Goal: Information Seeking & Learning: Learn about a topic

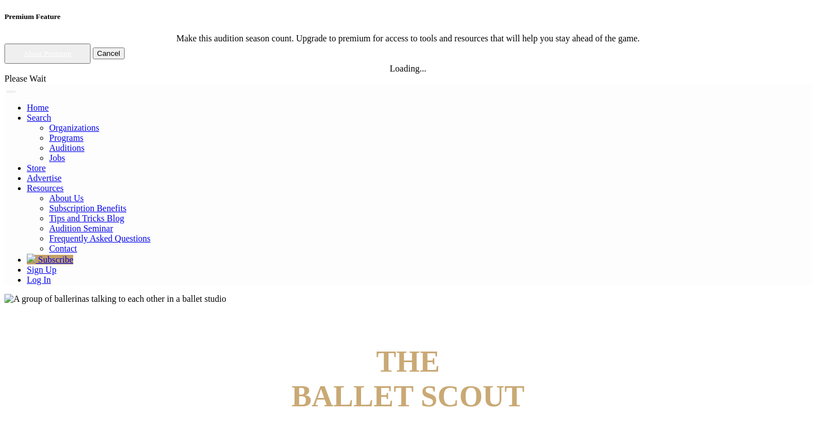
click at [51, 275] on link "Log In" at bounding box center [39, 279] width 24 height 9
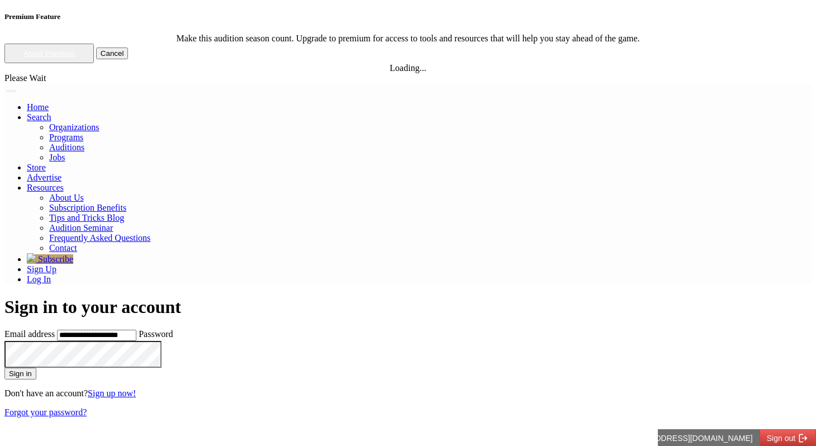
type input "**********"
click at [4, 368] on button "Sign in" at bounding box center [20, 374] width 32 height 12
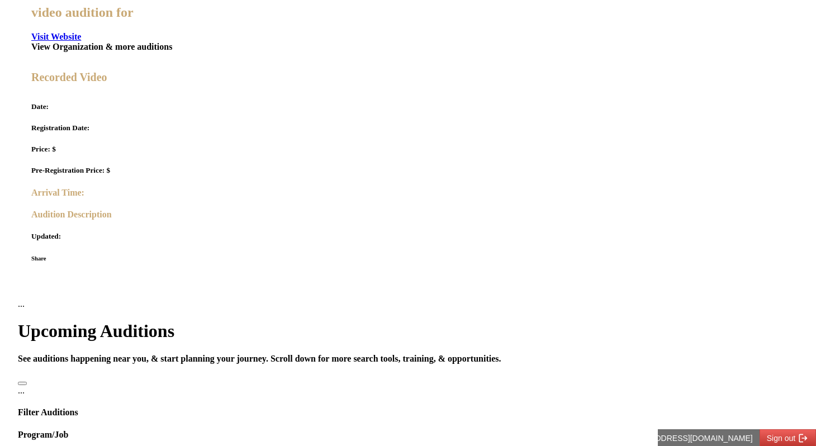
scroll to position [464, 0]
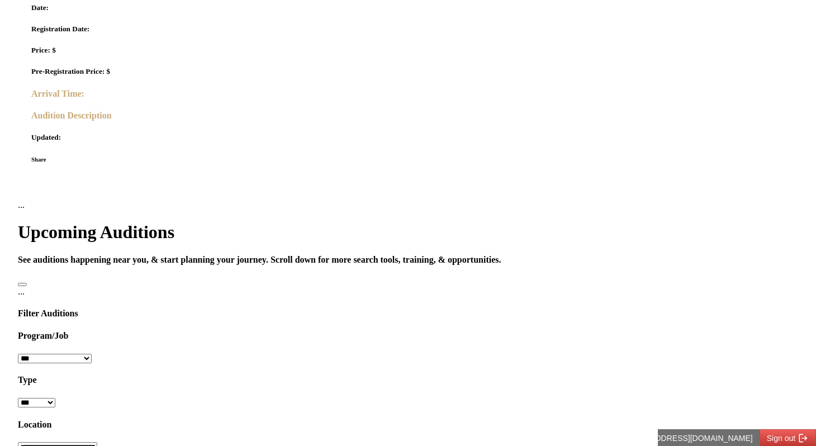
scroll to position [563, 0]
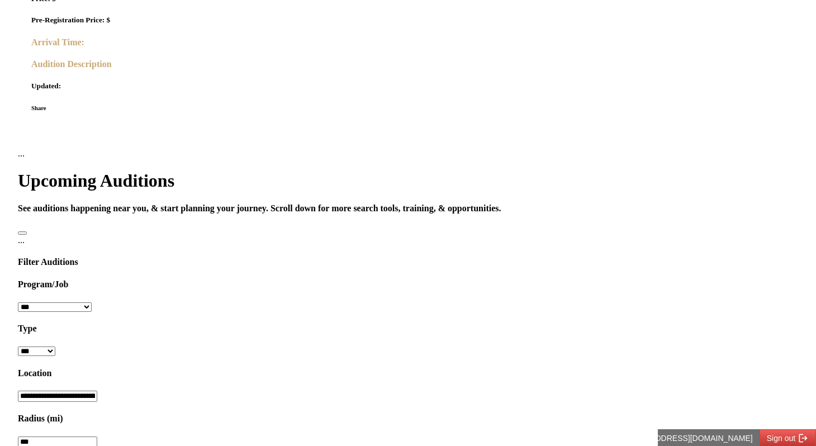
scroll to position [579, 0]
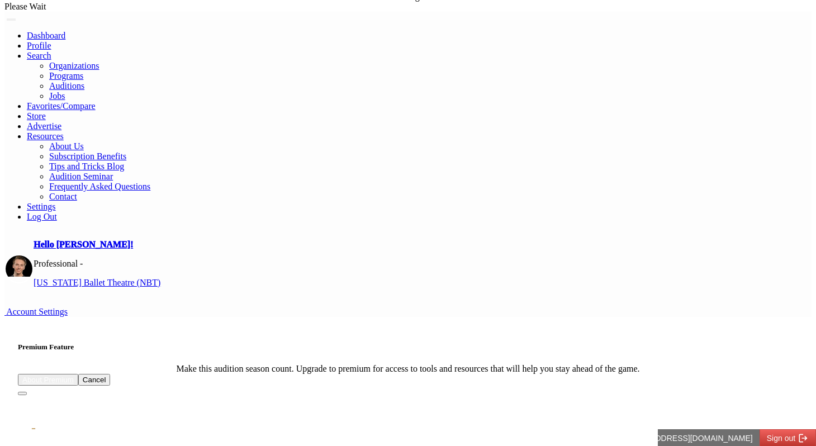
scroll to position [15, 0]
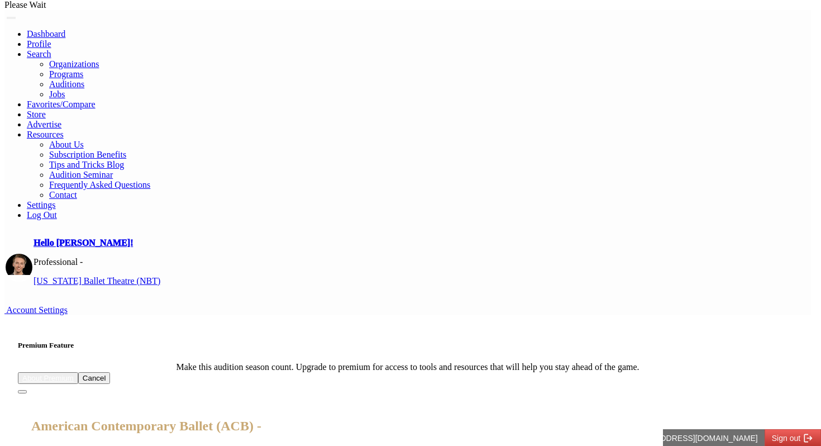
click at [27, 390] on button "Close" at bounding box center [22, 391] width 9 height 3
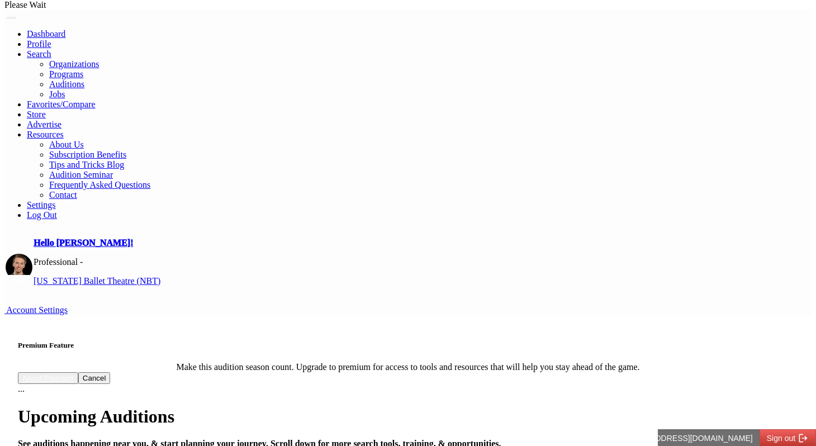
click at [84, 79] on link "Auditions" at bounding box center [66, 83] width 35 height 9
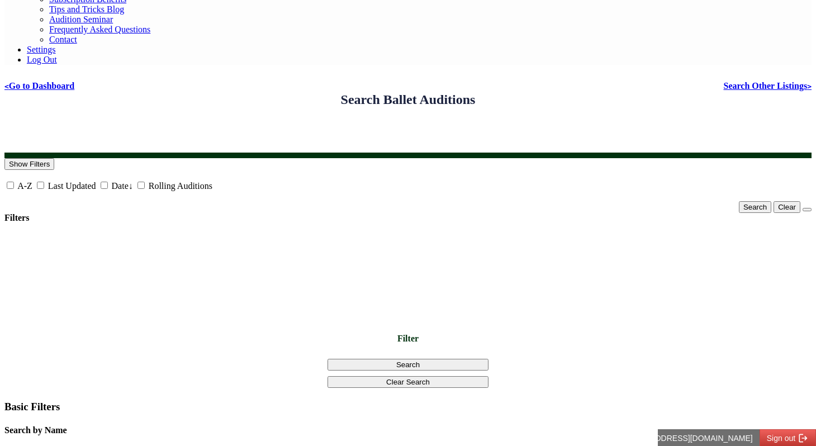
scroll to position [173, 0]
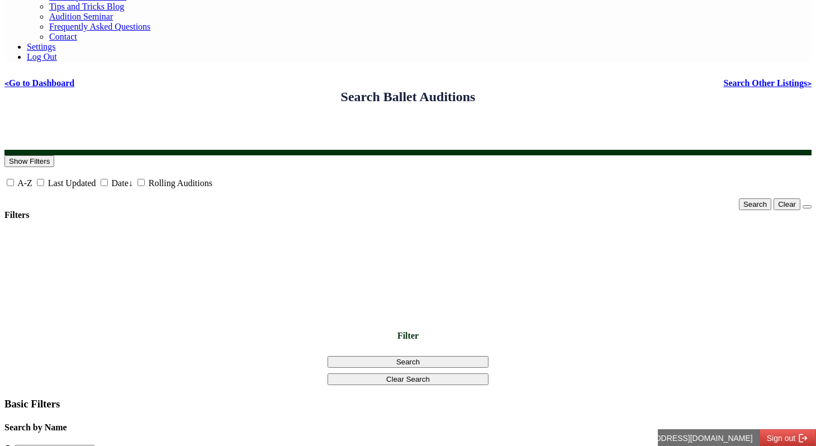
drag, startPoint x: 535, startPoint y: 125, endPoint x: 253, endPoint y: 108, distance: 282.1
drag, startPoint x: 554, startPoint y: 126, endPoint x: 248, endPoint y: 106, distance: 307.4
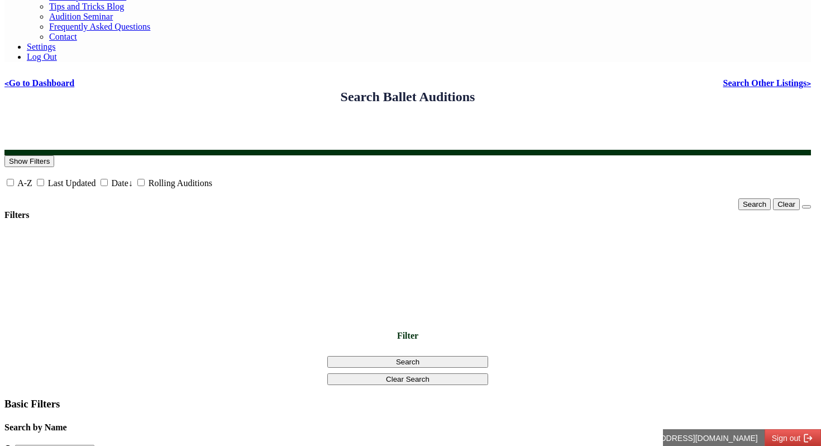
drag, startPoint x: 172, startPoint y: 37, endPoint x: 499, endPoint y: 284, distance: 409.7
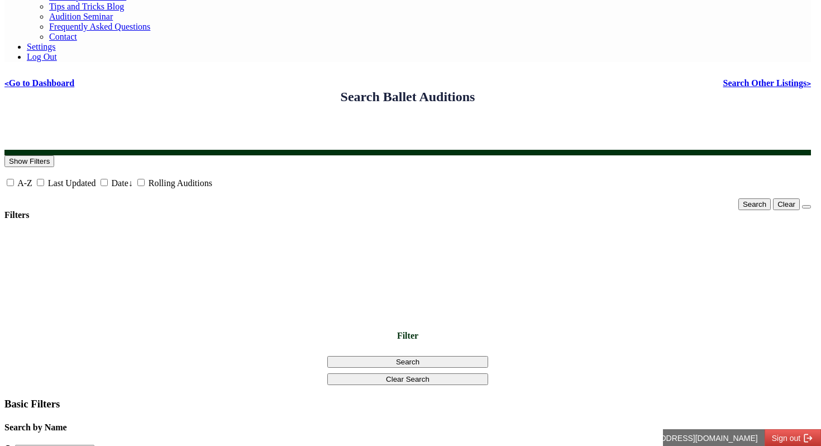
drag, startPoint x: 470, startPoint y: 296, endPoint x: 162, endPoint y: 27, distance: 408.7
drag, startPoint x: 162, startPoint y: 27, endPoint x: 469, endPoint y: 294, distance: 406.3
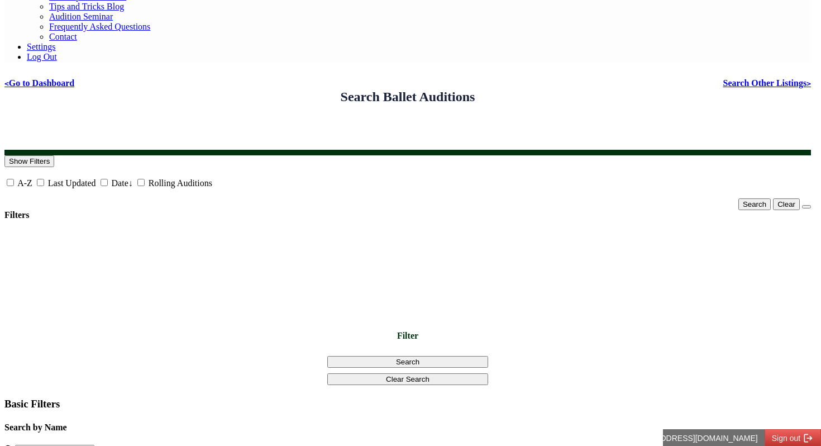
drag, startPoint x: 469, startPoint y: 294, endPoint x: 171, endPoint y: 26, distance: 400.8
drag, startPoint x: 171, startPoint y: 26, endPoint x: 457, endPoint y: 272, distance: 377.2
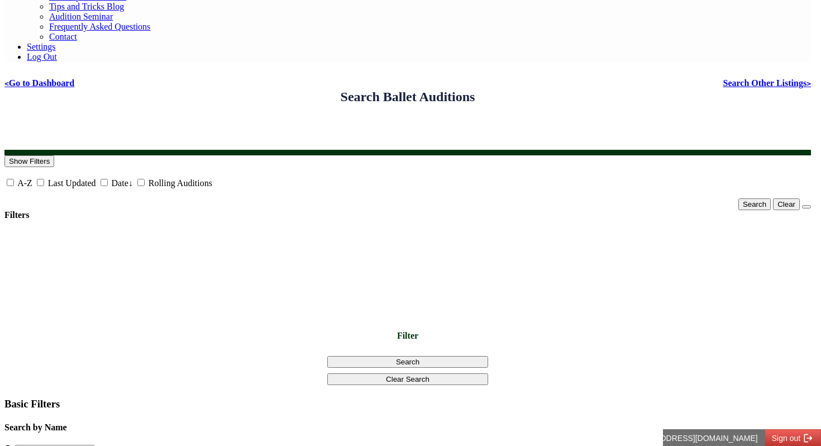
drag, startPoint x: 457, startPoint y: 272, endPoint x: 172, endPoint y: 28, distance: 374.5
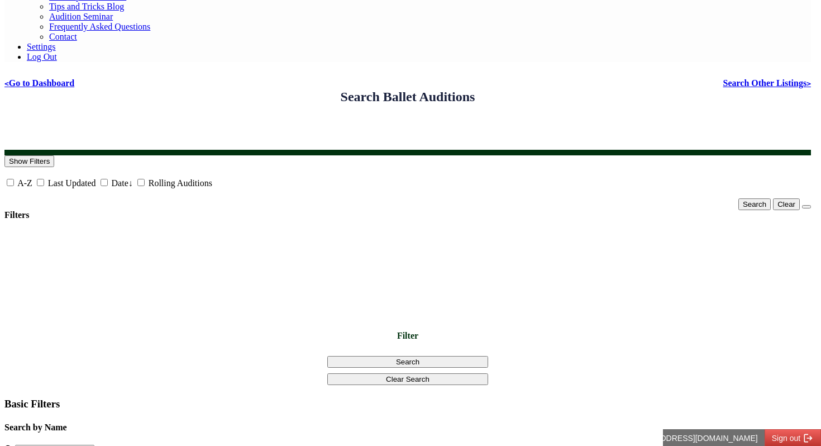
drag, startPoint x: 163, startPoint y: 34, endPoint x: 431, endPoint y: 269, distance: 356.4
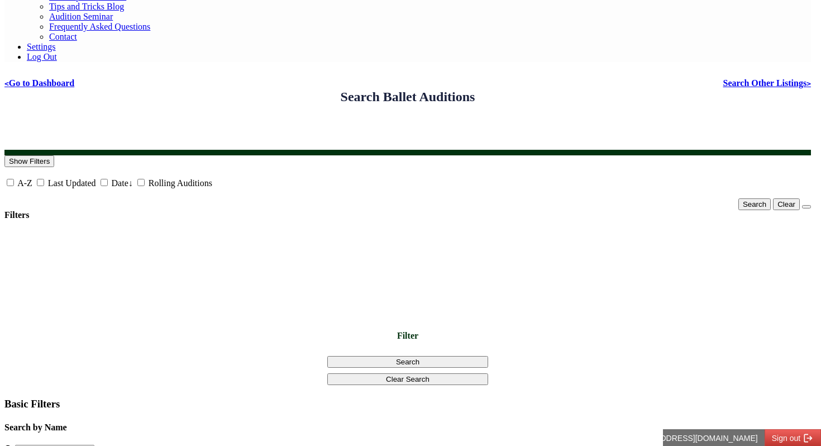
drag, startPoint x: 549, startPoint y: 129, endPoint x: 254, endPoint y: 103, distance: 296.7
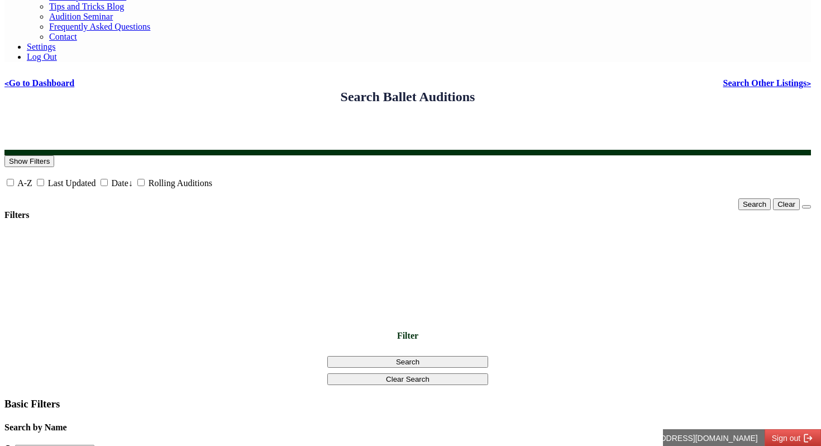
drag, startPoint x: 259, startPoint y: 108, endPoint x: 490, endPoint y: 163, distance: 237.8
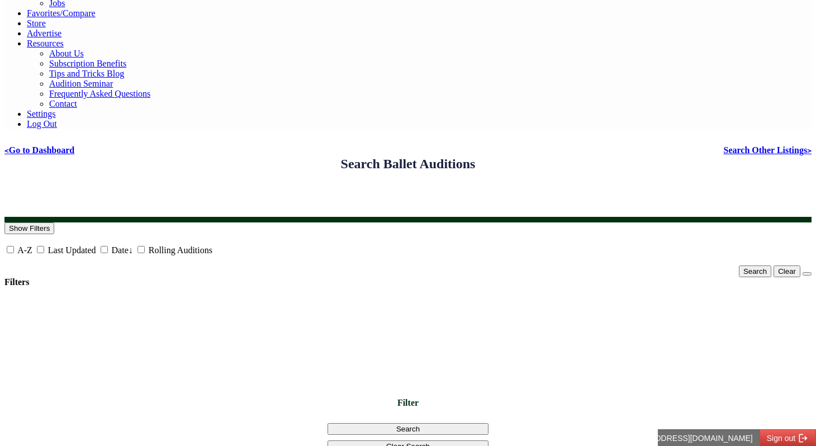
scroll to position [0, 0]
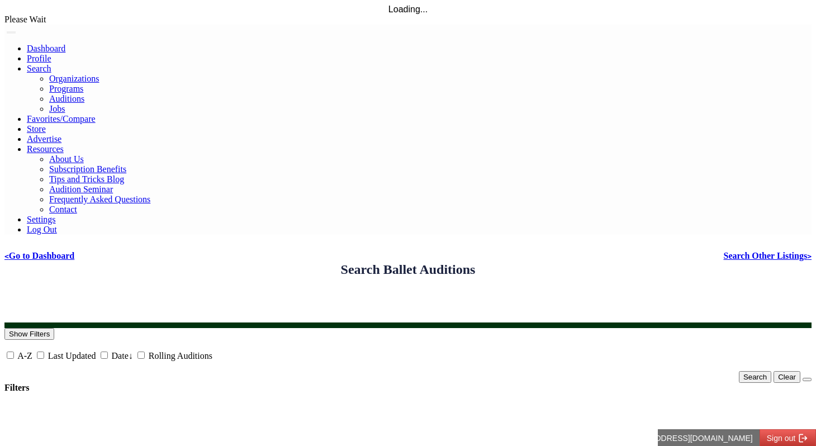
click at [65, 44] on link "Dashboard" at bounding box center [46, 48] width 39 height 9
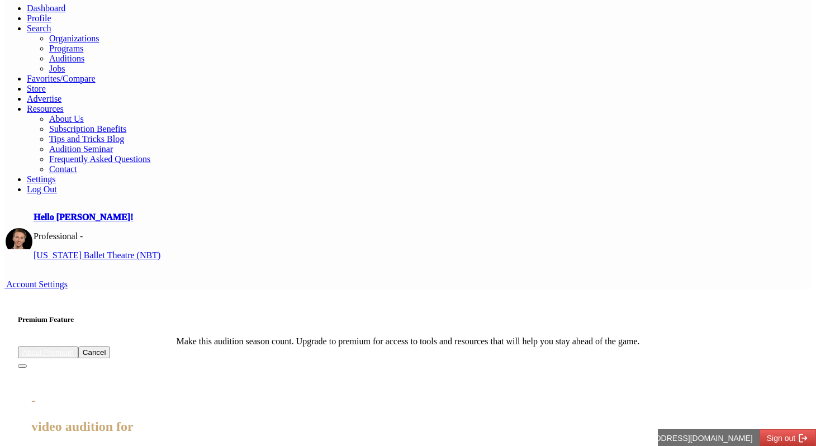
scroll to position [41, 0]
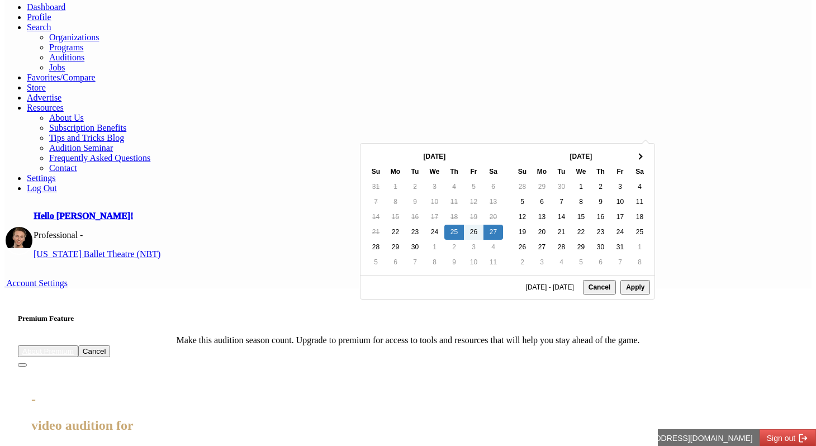
type input "**********"
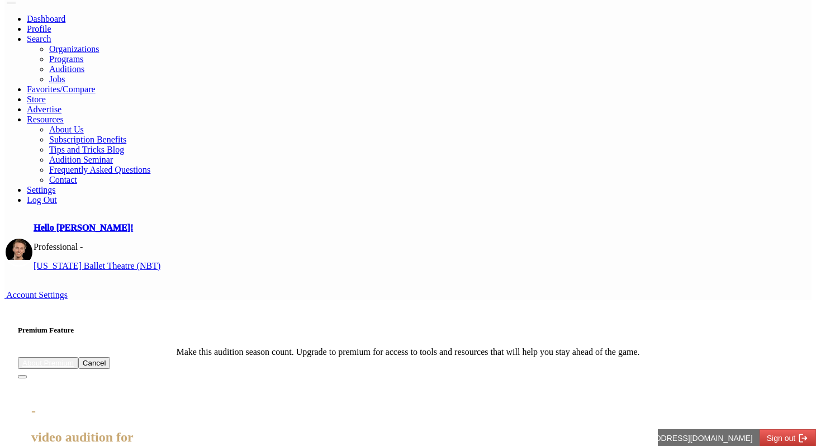
scroll to position [0, 0]
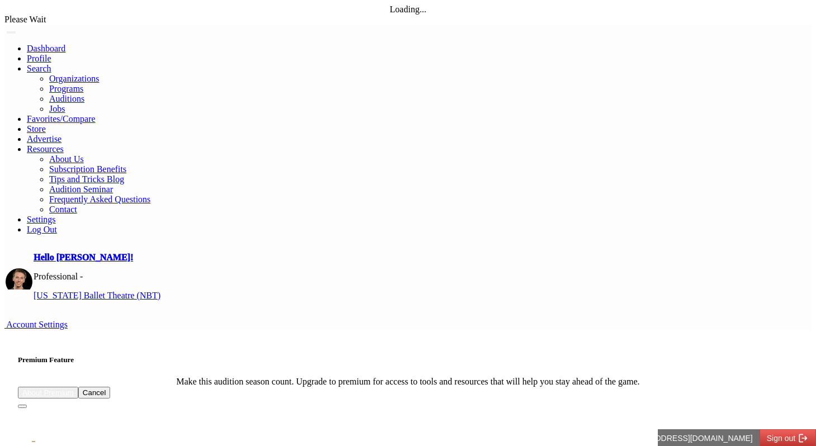
drag, startPoint x: 439, startPoint y: 165, endPoint x: 414, endPoint y: 165, distance: 25.1
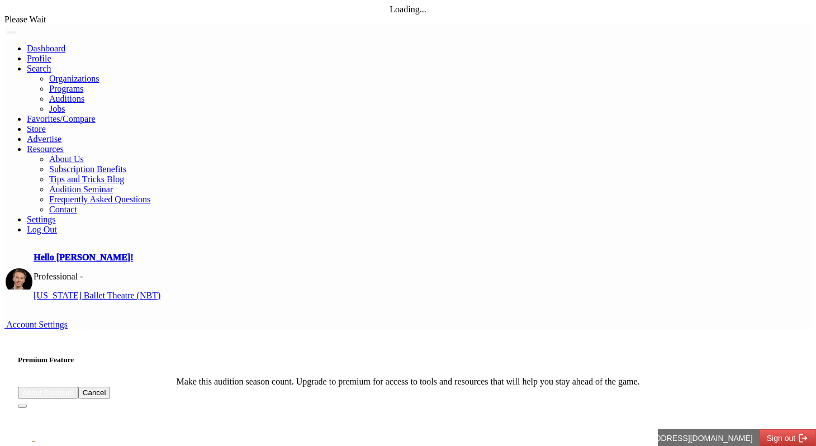
type input "*"
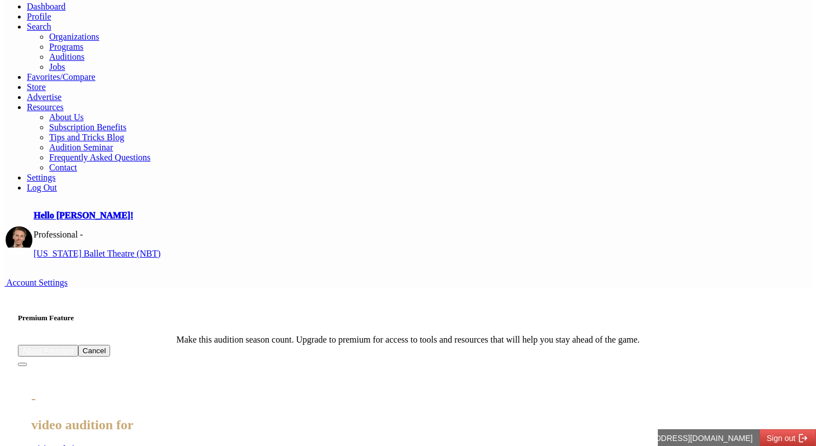
scroll to position [53, 0]
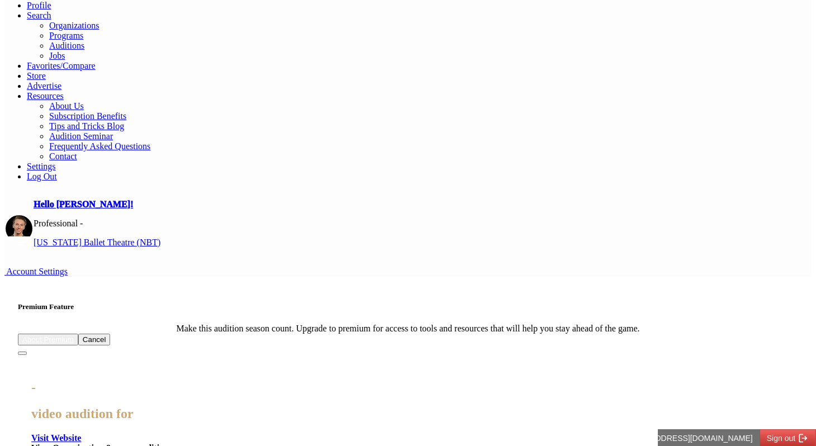
type input "*"
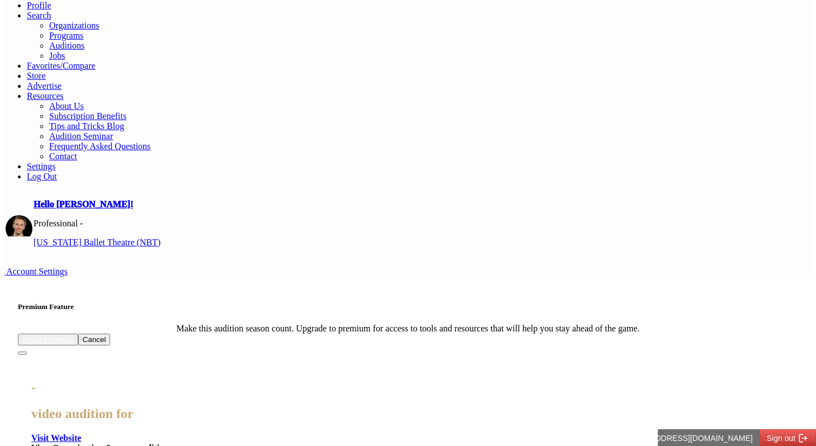
type input "*"
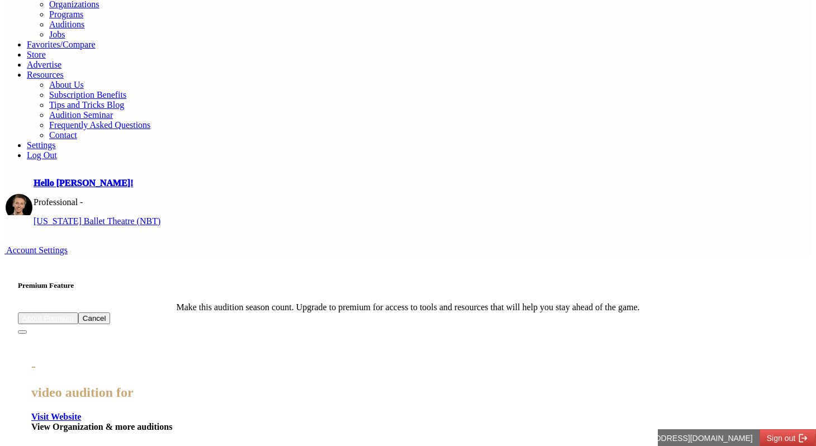
scroll to position [75, 0]
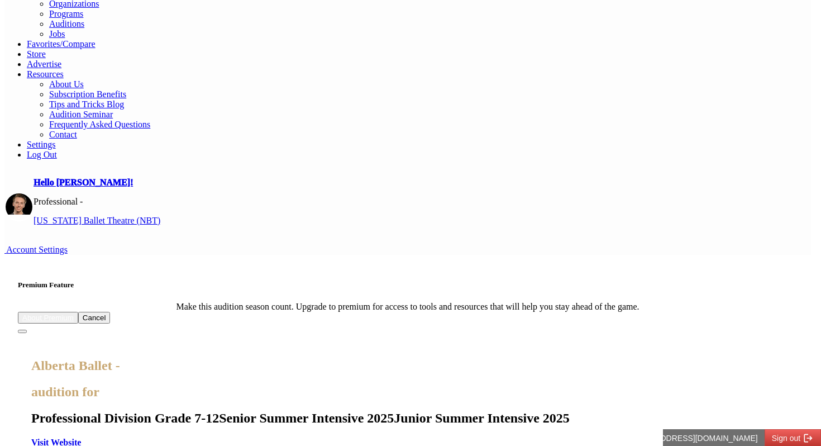
click at [27, 330] on button "Close" at bounding box center [22, 331] width 9 height 3
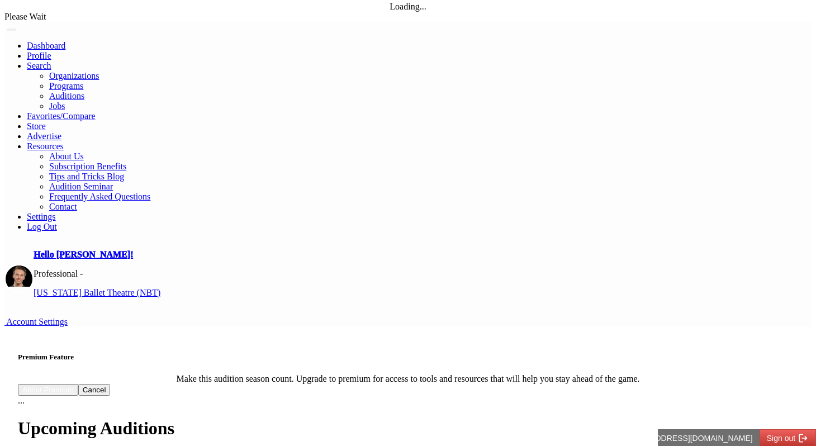
scroll to position [0, 0]
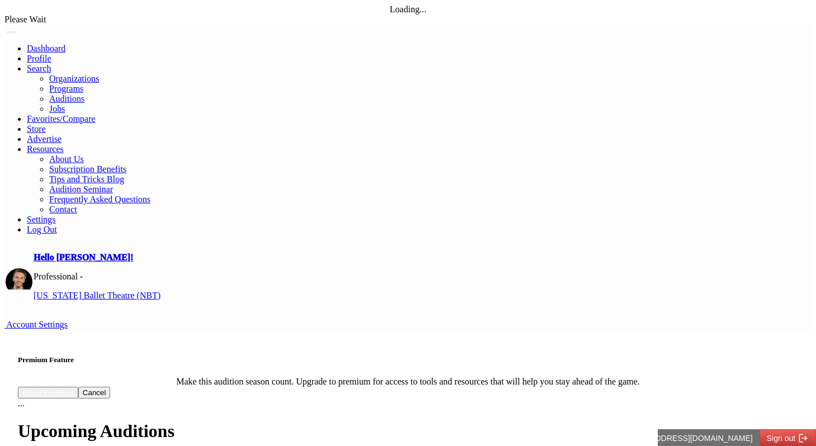
select select "*"
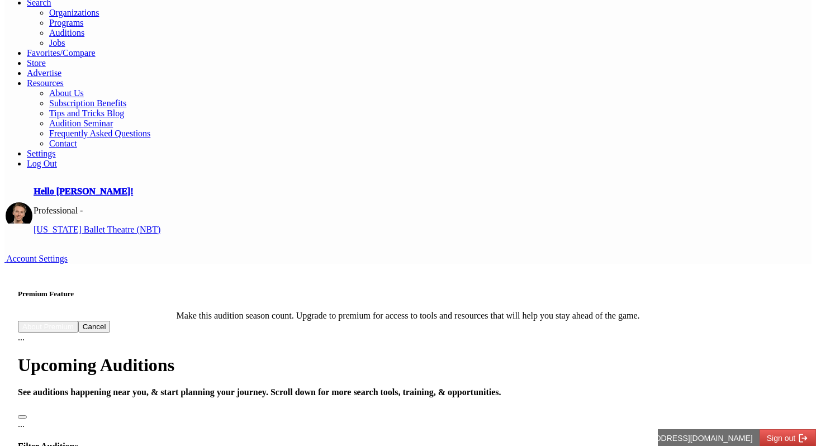
scroll to position [68, 0]
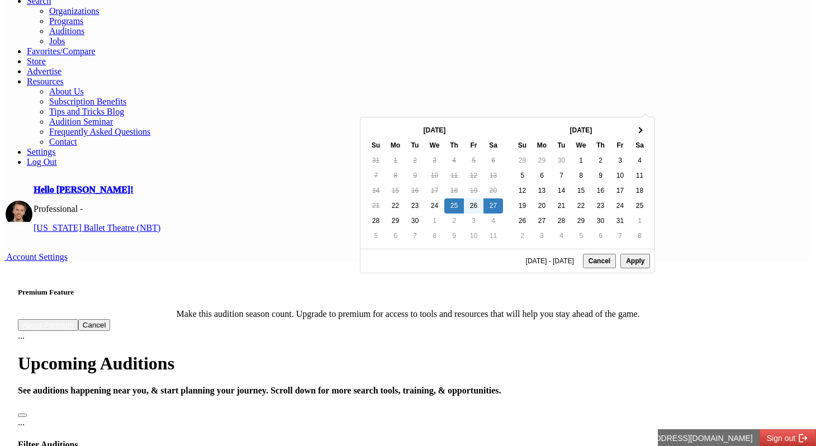
type input "**********"
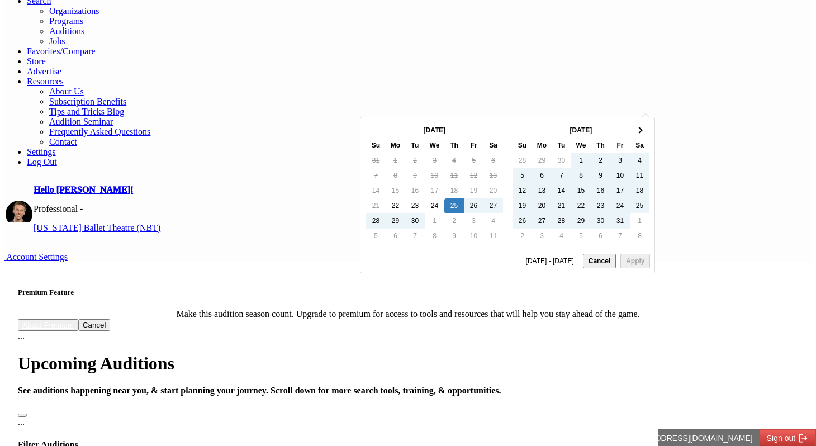
click at [633, 273] on div "09/25/2025 - 09/27/2025 Cancel Apply" at bounding box center [507, 261] width 294 height 24
click at [605, 268] on button "Cancel" at bounding box center [599, 261] width 33 height 15
type input "**********"
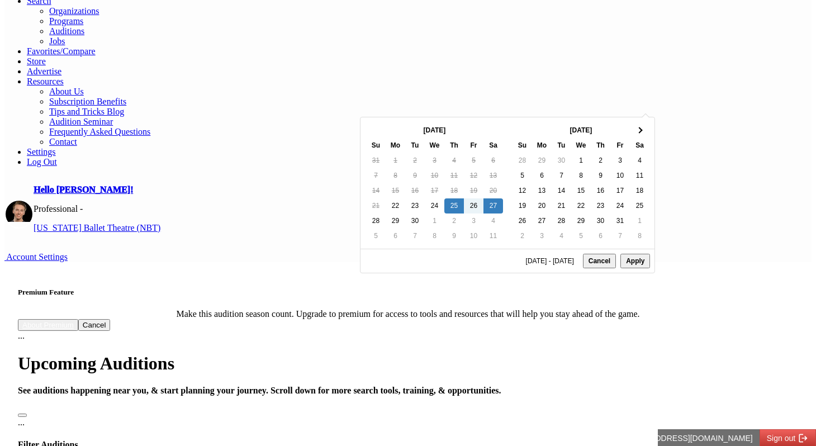
type input "**********"
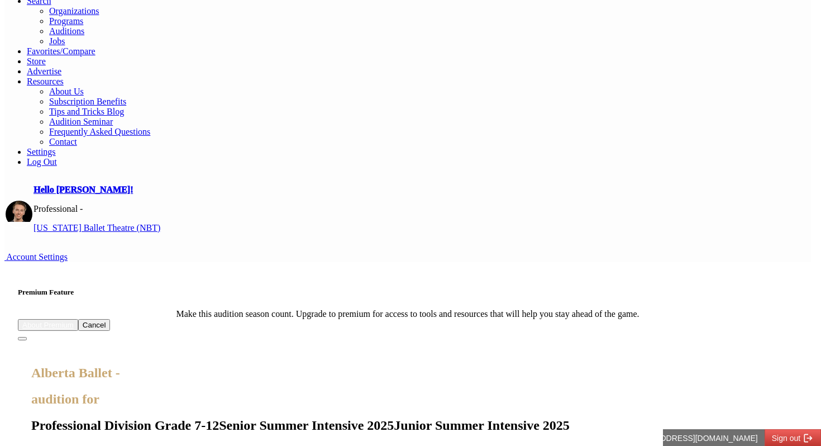
click at [27, 337] on button "Close" at bounding box center [22, 338] width 9 height 3
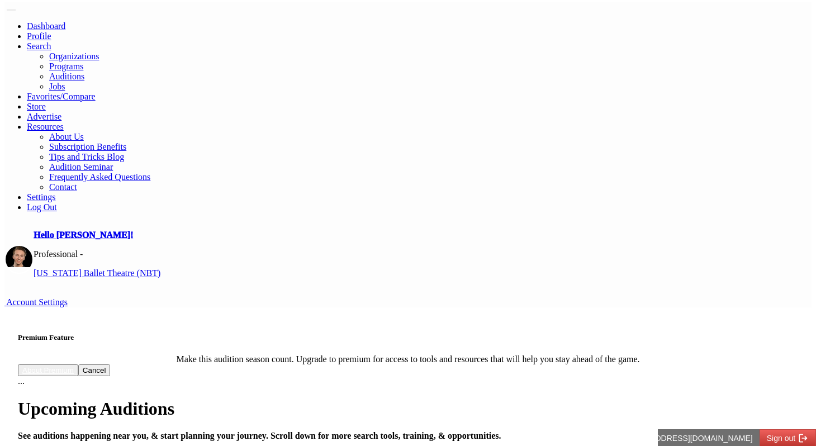
scroll to position [9, 0]
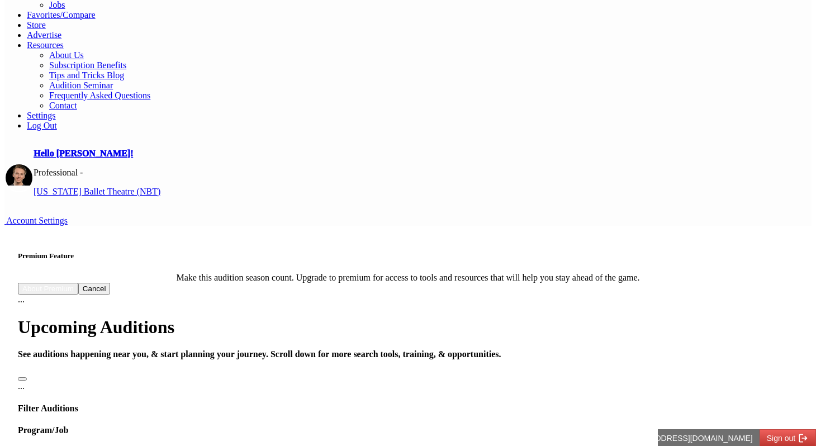
scroll to position [28, 0]
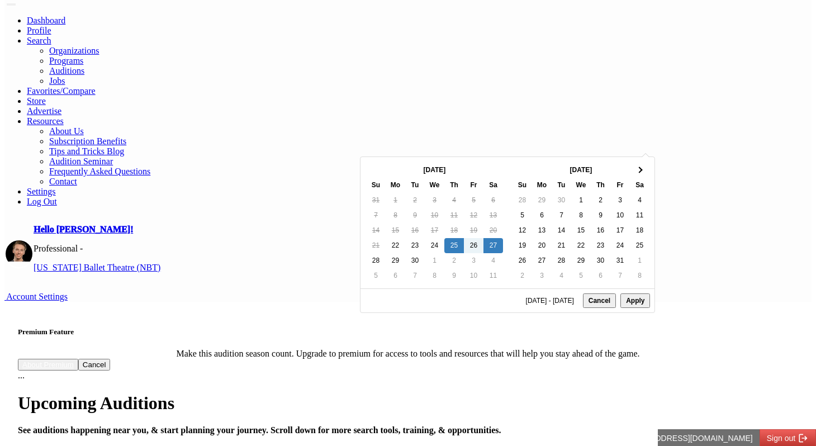
type input "**********"
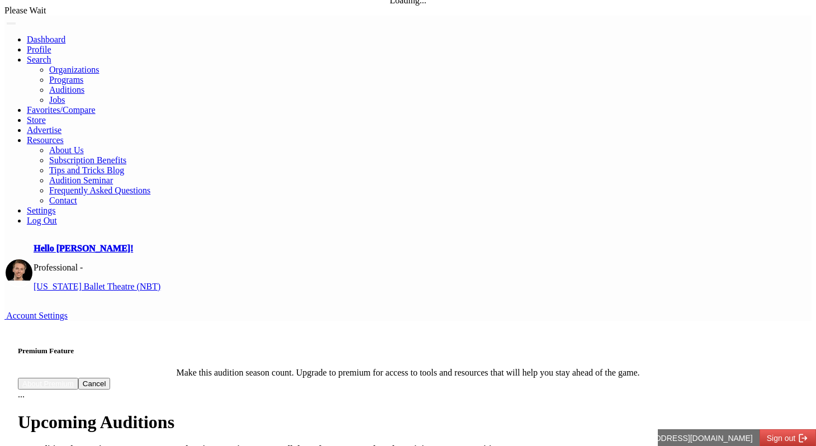
scroll to position [0, 0]
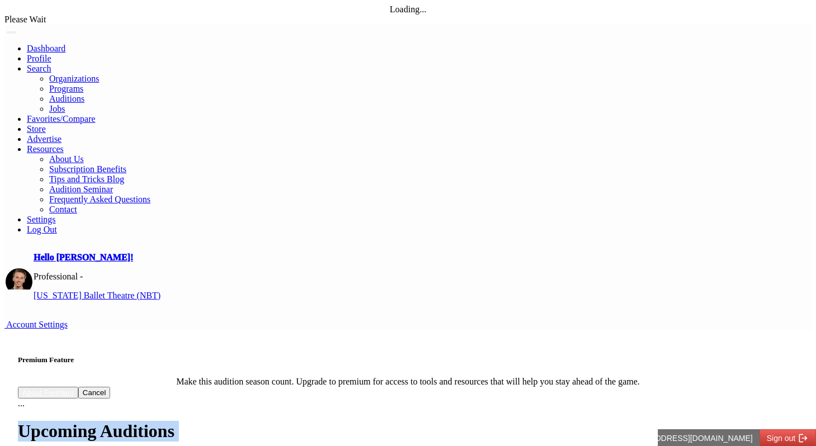
drag, startPoint x: 287, startPoint y: 103, endPoint x: 447, endPoint y: 128, distance: 161.8
click at [447, 421] on div "Upcoming Auditions See auditions happening near you, & start planning your jour…" at bounding box center [408, 442] width 780 height 42
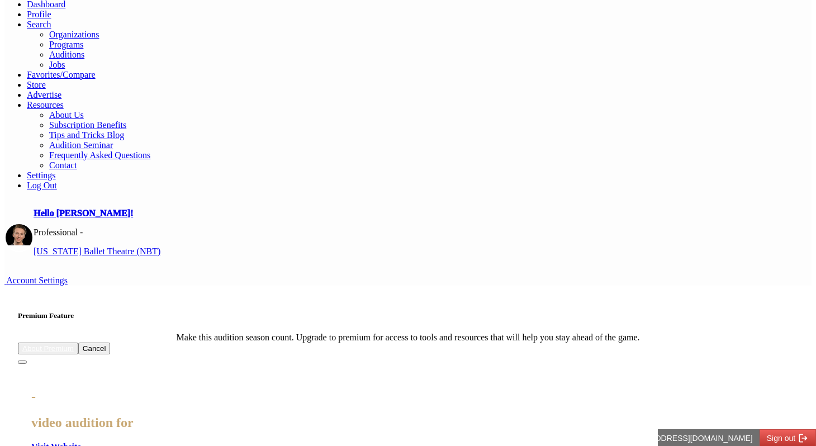
scroll to position [57, 0]
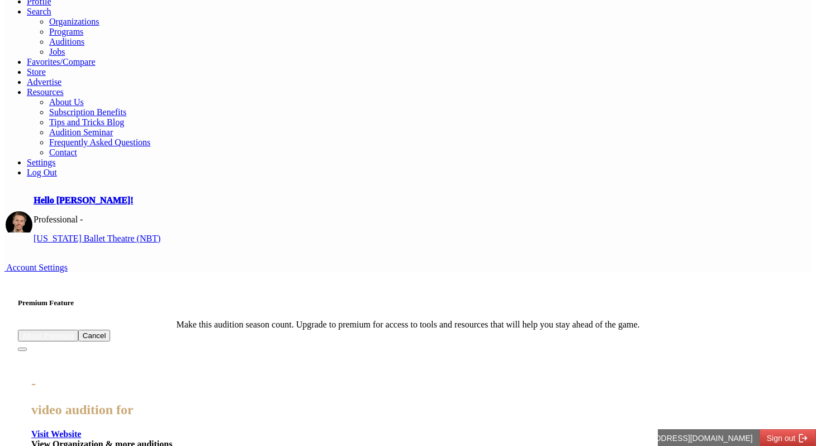
click at [565, 187] on nav "Hello Robert! Professional - Nevada Ballet Theatre (NBT) Account Settings" at bounding box center [407, 230] width 807 height 86
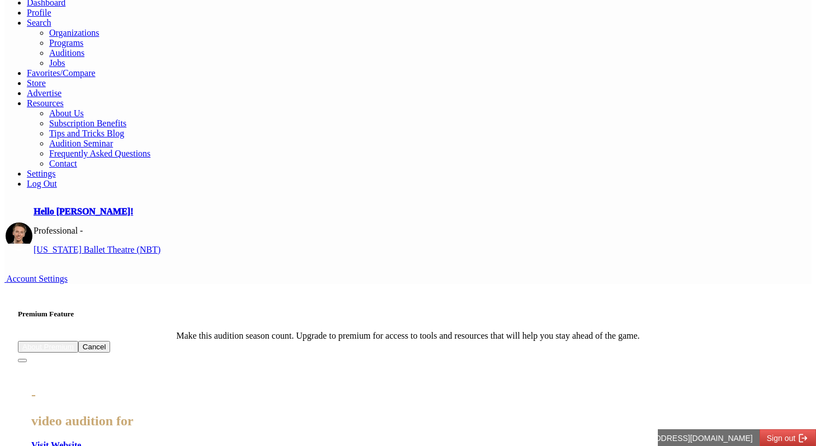
scroll to position [44, 0]
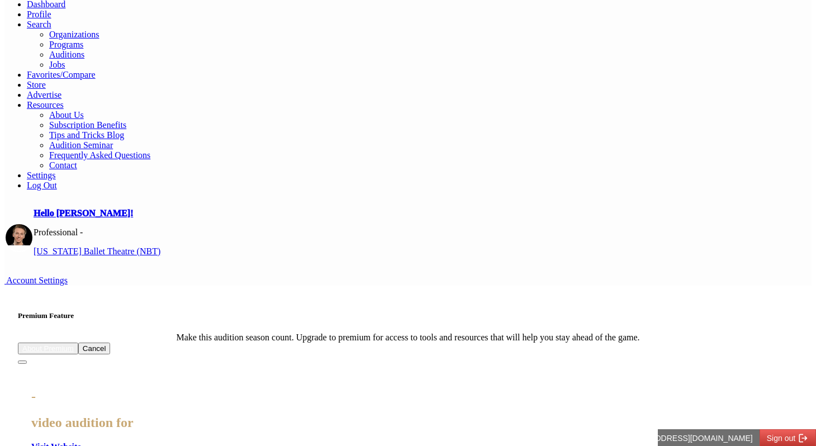
scroll to position [0, 0]
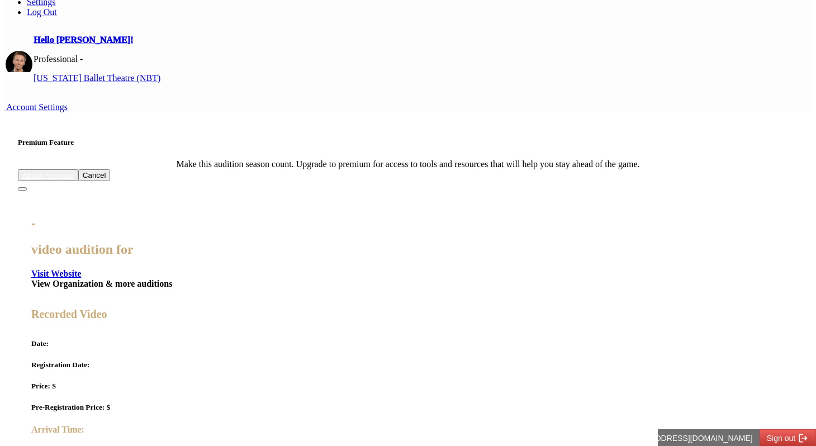
scroll to position [217, 0]
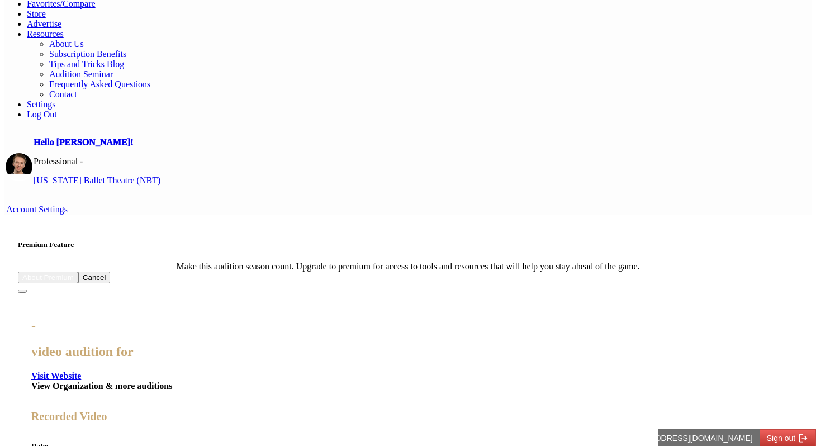
scroll to position [0, 0]
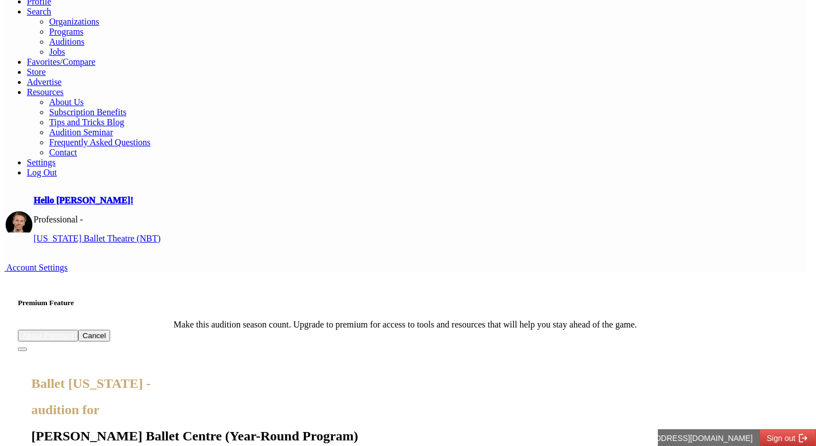
scroll to position [64, 0]
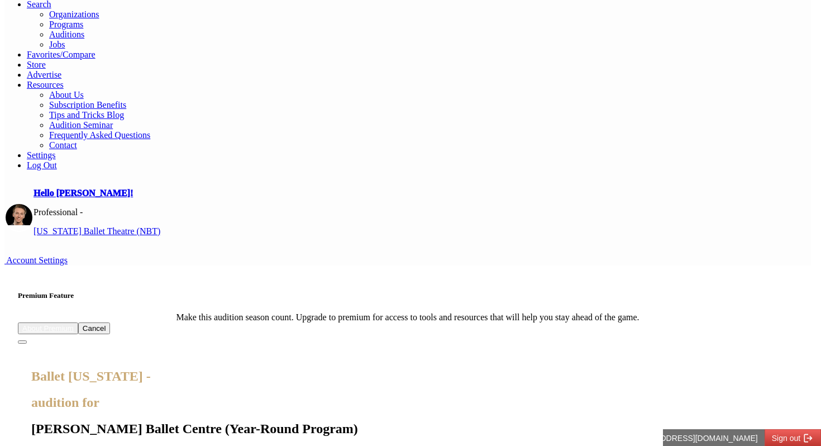
click at [27, 340] on button "Close" at bounding box center [22, 341] width 9 height 3
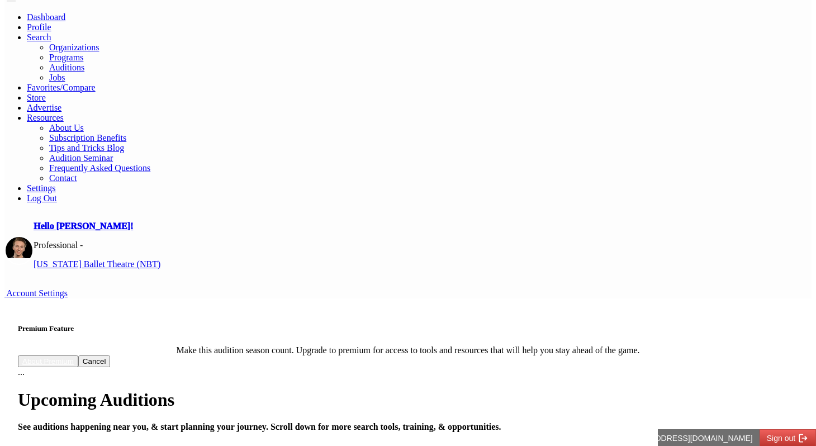
scroll to position [27, 0]
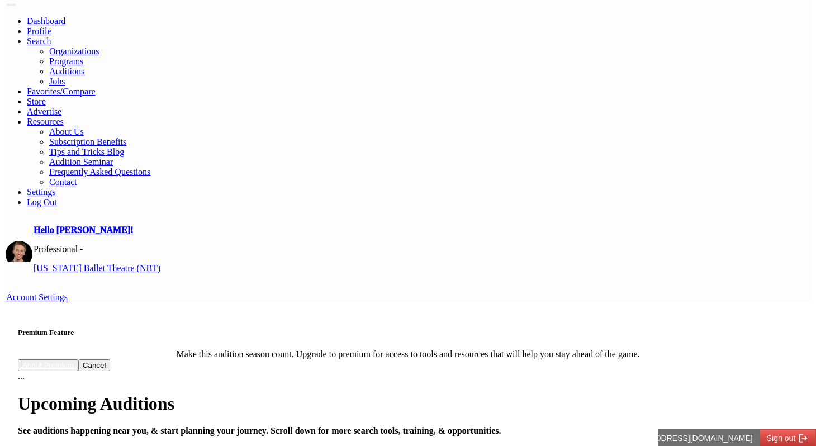
click at [362, 426] on h4 "See auditions happening near you, & start planning your journey. Scroll down fo…" at bounding box center [408, 431] width 780 height 10
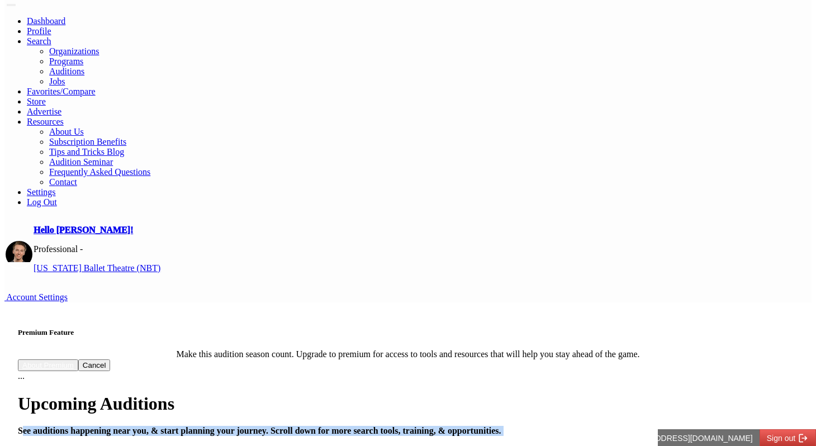
click at [362, 426] on h4 "See auditions happening near you, & start planning your journey. Scroll down fo…" at bounding box center [408, 431] width 780 height 10
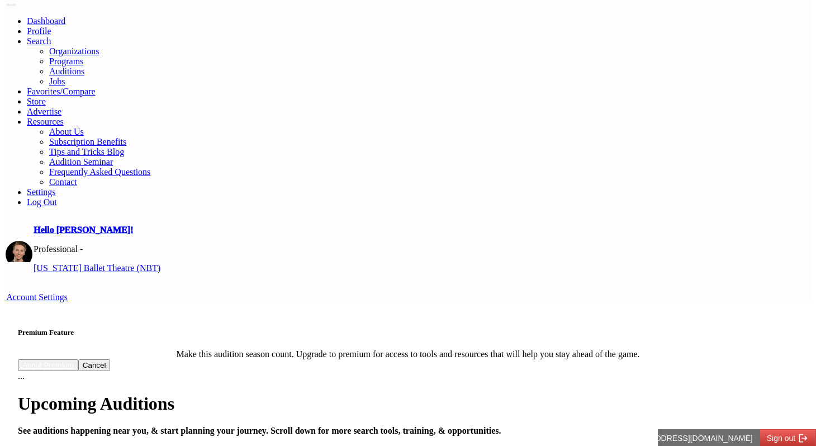
click at [356, 393] on h1 "Upcoming Auditions" at bounding box center [408, 403] width 780 height 21
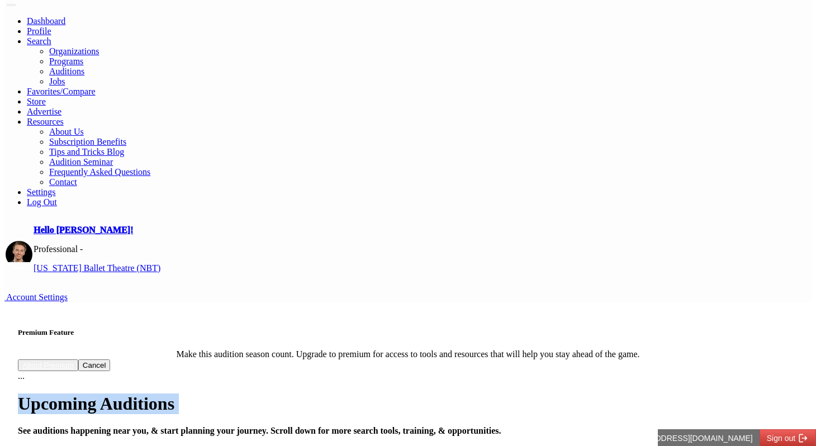
click at [356, 393] on h1 "Upcoming Auditions" at bounding box center [408, 403] width 780 height 21
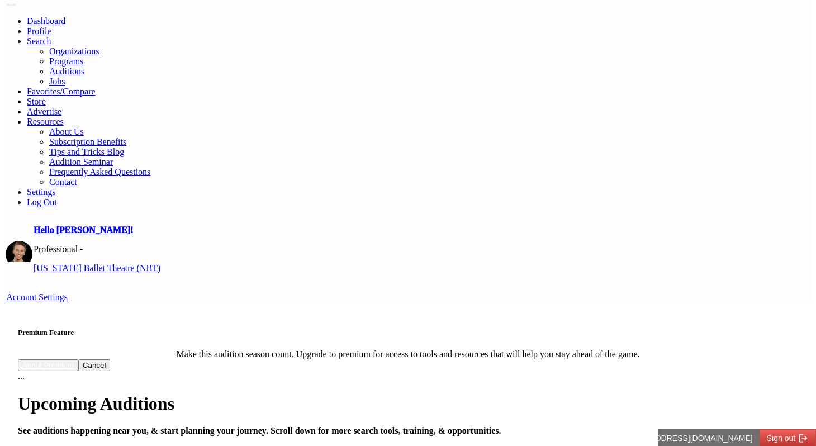
click at [361, 426] on h4 "See auditions happening near you, & start planning your journey. Scroll down fo…" at bounding box center [408, 431] width 780 height 10
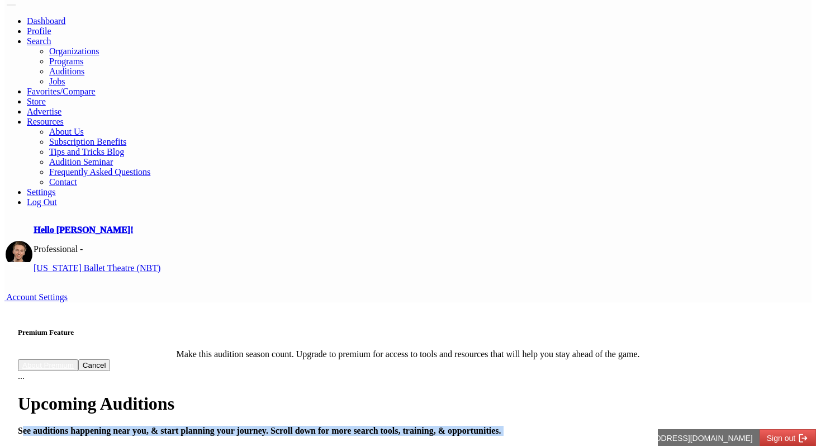
click at [361, 426] on h4 "See auditions happening near you, & start planning your journey. Scroll down fo…" at bounding box center [408, 431] width 780 height 10
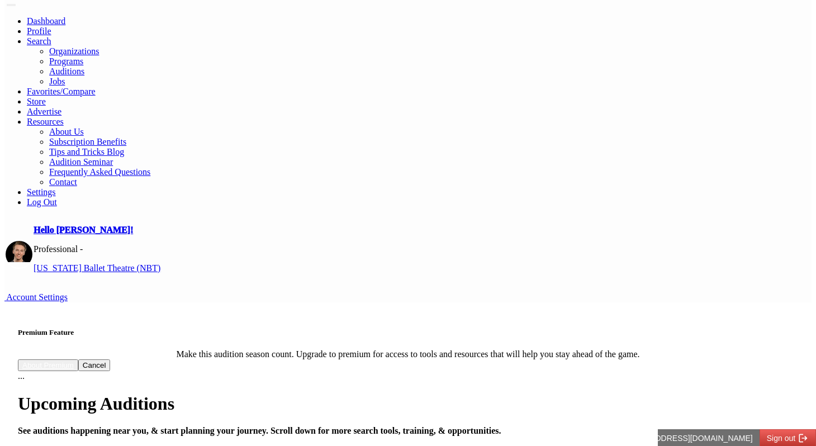
click at [360, 393] on h1 "Upcoming Auditions" at bounding box center [408, 403] width 780 height 21
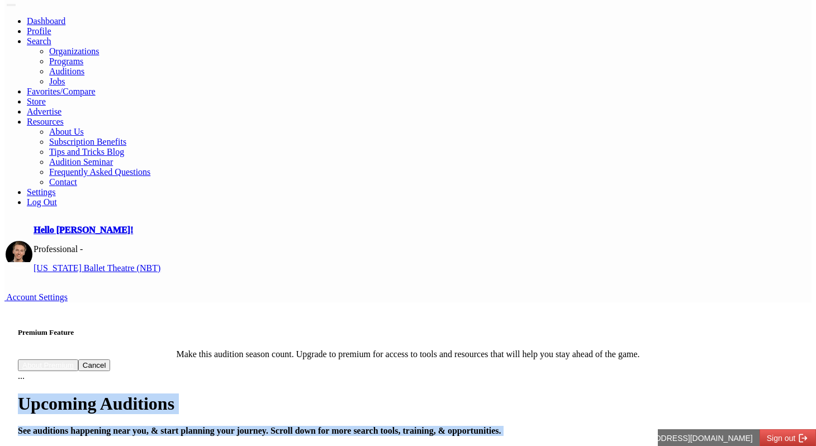
drag, startPoint x: 360, startPoint y: 83, endPoint x: 363, endPoint y: 107, distance: 24.2
click at [363, 393] on div "Upcoming Auditions See auditions happening near you, & start planning your jour…" at bounding box center [408, 414] width 780 height 42
click at [363, 426] on h4 "See auditions happening near you, & start planning your journey. Scroll down fo…" at bounding box center [408, 431] width 780 height 10
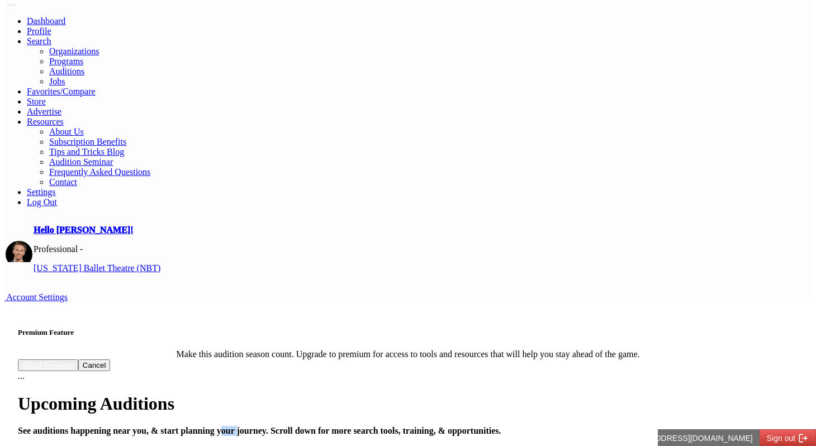
click at [363, 426] on h4 "See auditions happening near you, & start planning your journey. Scroll down fo…" at bounding box center [408, 431] width 780 height 10
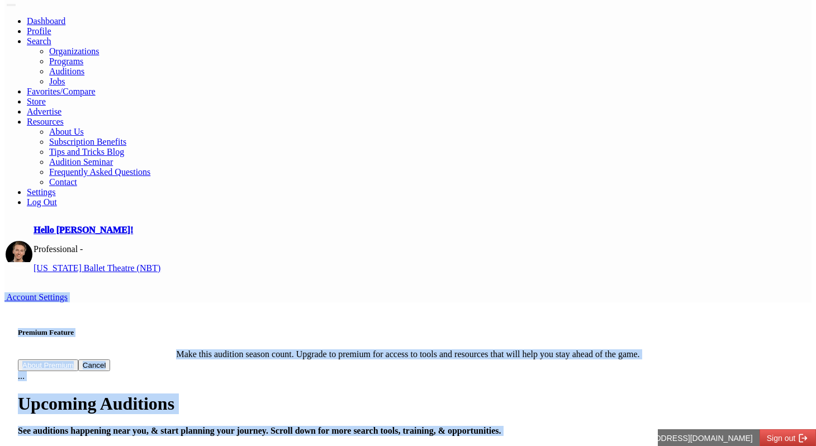
drag, startPoint x: 363, startPoint y: 107, endPoint x: 353, endPoint y: 71, distance: 37.1
click at [353, 216] on div "Hello Robert! Professional - Nevada Ballet Theatre (NBT)" at bounding box center [407, 254] width 807 height 76
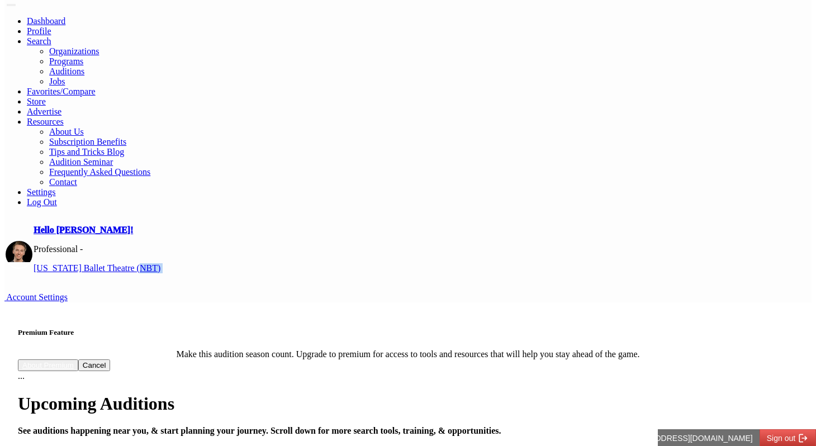
click at [353, 216] on div "Hello Robert! Professional - Nevada Ballet Theatre (NBT)" at bounding box center [407, 254] width 807 height 76
click at [353, 393] on h1 "Upcoming Auditions" at bounding box center [408, 403] width 780 height 21
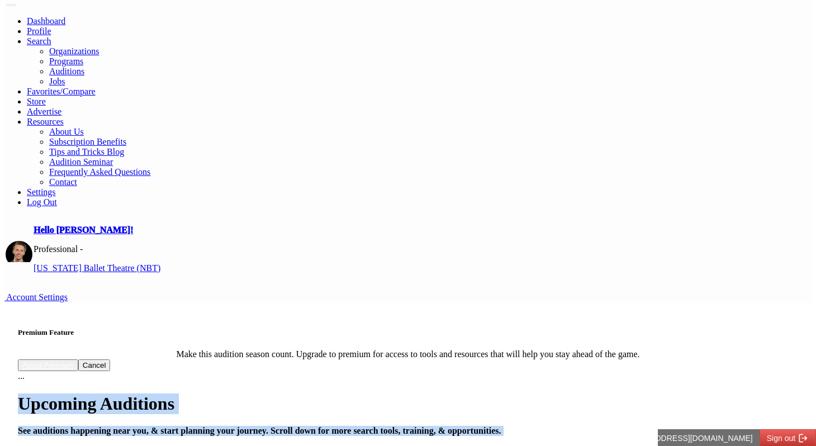
drag, startPoint x: 353, startPoint y: 85, endPoint x: 359, endPoint y: 112, distance: 27.6
click at [359, 393] on div "Upcoming Auditions See auditions happening near you, & start planning your jour…" at bounding box center [408, 414] width 780 height 42
click at [359, 426] on h4 "See auditions happening near you, & start planning your journey. Scroll down fo…" at bounding box center [408, 431] width 780 height 10
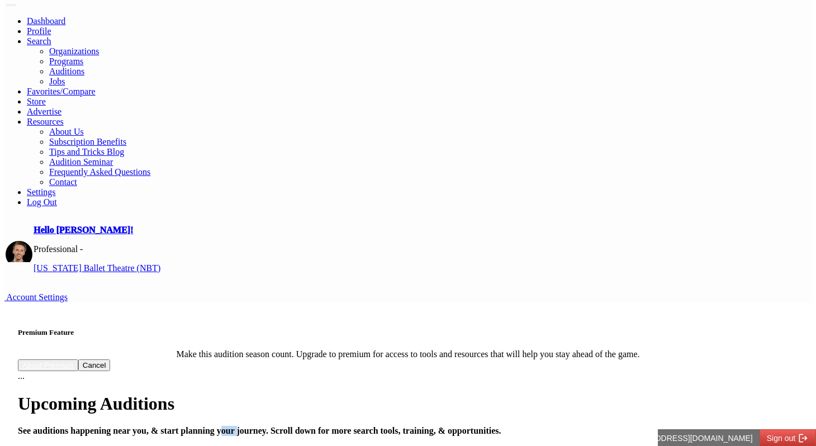
click at [359, 426] on h4 "See auditions happening near you, & start planning your journey. Scroll down fo…" at bounding box center [408, 431] width 780 height 10
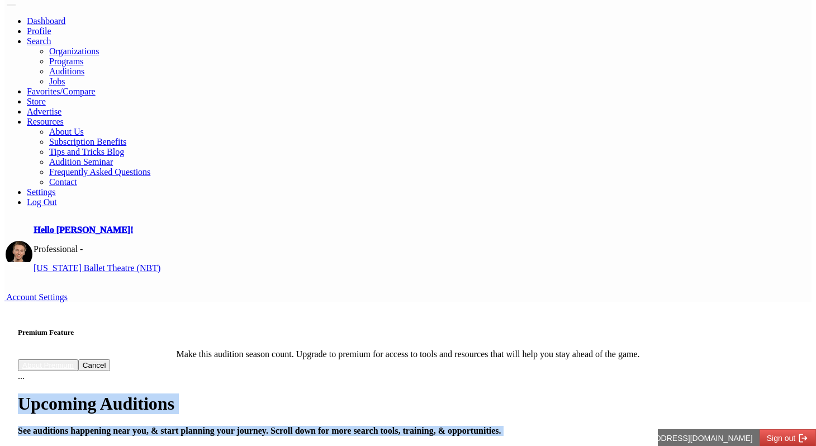
drag, startPoint x: 359, startPoint y: 112, endPoint x: 358, endPoint y: 79, distance: 33.6
click at [358, 393] on div "Upcoming Auditions See auditions happening near you, & start planning your jour…" at bounding box center [408, 414] width 780 height 42
click at [358, 393] on h1 "Upcoming Auditions" at bounding box center [408, 403] width 780 height 21
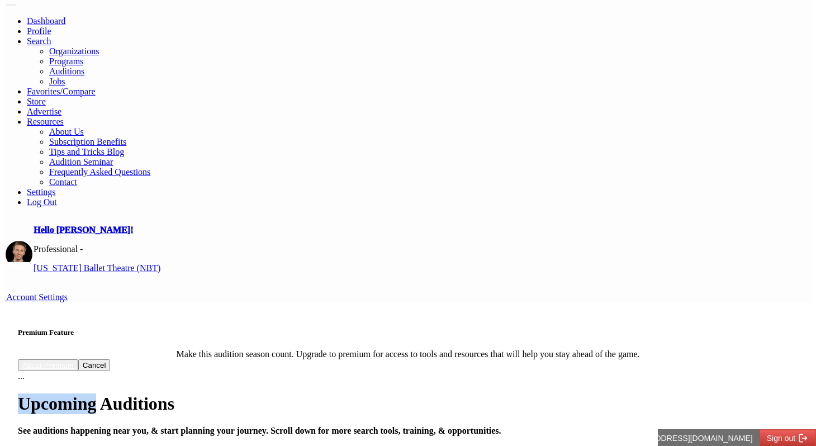
click at [358, 393] on h1 "Upcoming Auditions" at bounding box center [408, 403] width 780 height 21
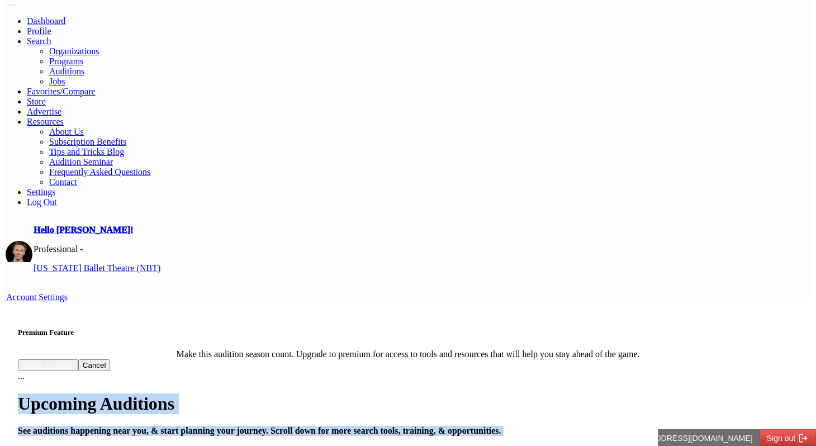
drag, startPoint x: 358, startPoint y: 79, endPoint x: 366, endPoint y: 106, distance: 28.6
click at [366, 393] on div "Upcoming Auditions See auditions happening near you, & start planning your jour…" at bounding box center [408, 414] width 780 height 42
click at [366, 426] on h4 "See auditions happening near you, & start planning your journey. Scroll down fo…" at bounding box center [408, 431] width 780 height 10
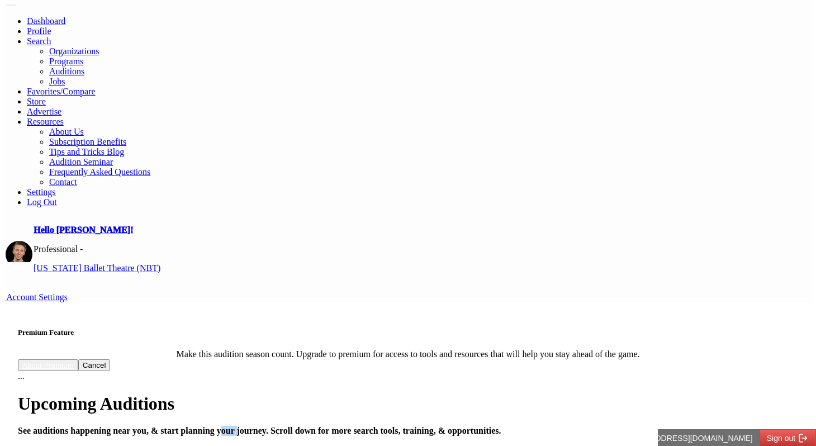
click at [366, 426] on h4 "See auditions happening near you, & start planning your journey. Scroll down fo…" at bounding box center [408, 431] width 780 height 10
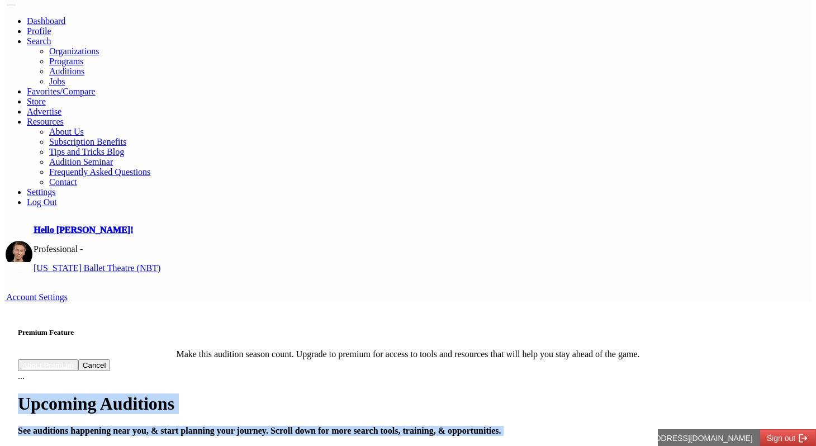
drag, startPoint x: 366, startPoint y: 106, endPoint x: 363, endPoint y: 82, distance: 24.7
click at [363, 393] on div "Upcoming Auditions See auditions happening near you, & start planning your jour…" at bounding box center [408, 414] width 780 height 42
click at [363, 393] on h1 "Upcoming Auditions" at bounding box center [408, 403] width 780 height 21
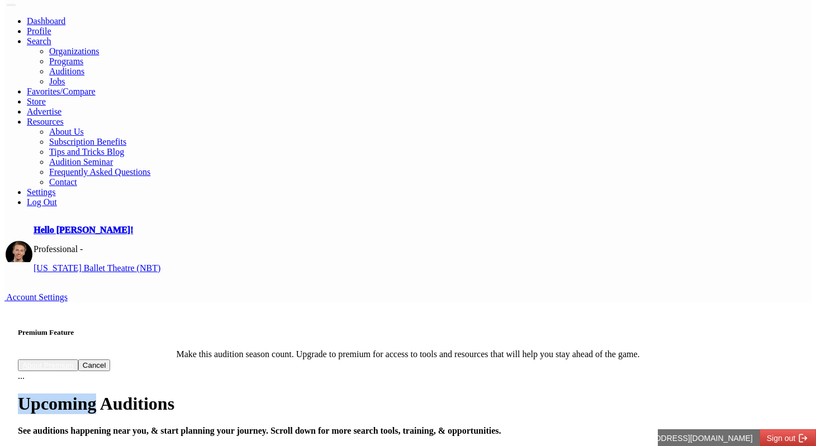
click at [363, 393] on h1 "Upcoming Auditions" at bounding box center [408, 403] width 780 height 21
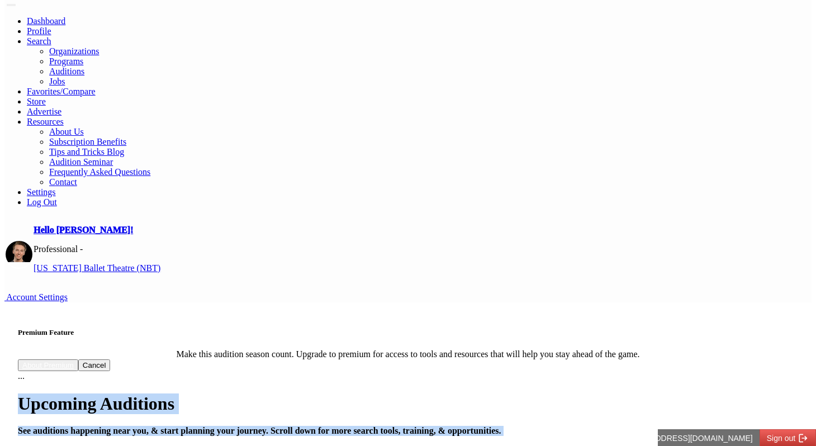
drag, startPoint x: 363, startPoint y: 82, endPoint x: 372, endPoint y: 113, distance: 32.5
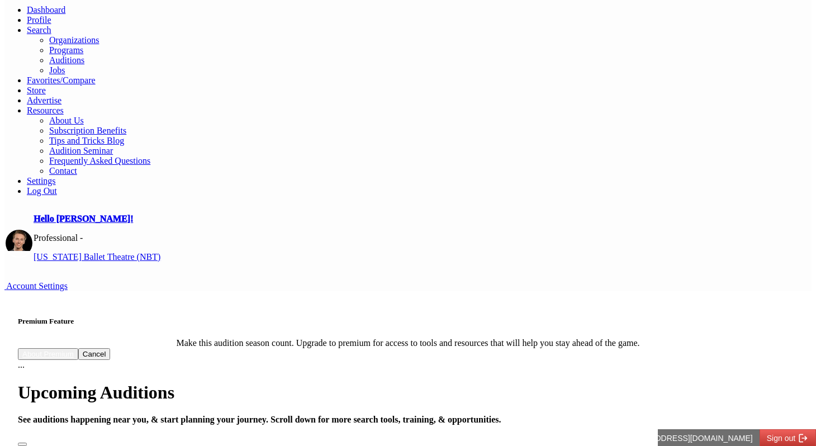
scroll to position [39, 0]
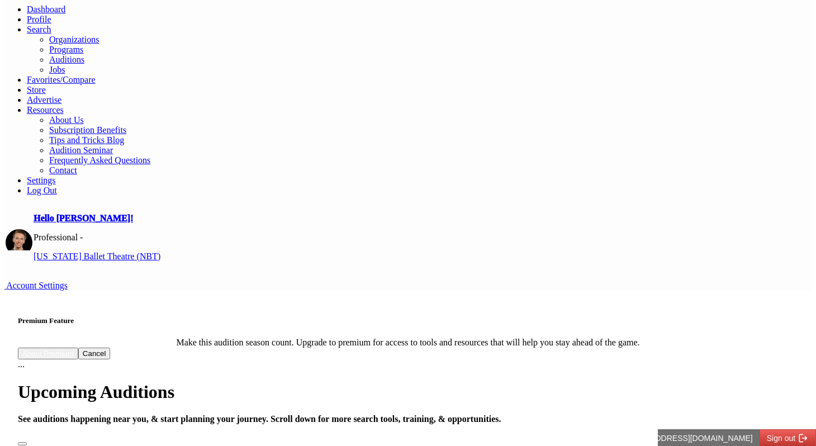
click at [587, 204] on div "Hello Robert! Professional - Nevada Ballet Theatre (NBT) Account Settings" at bounding box center [407, 247] width 807 height 86
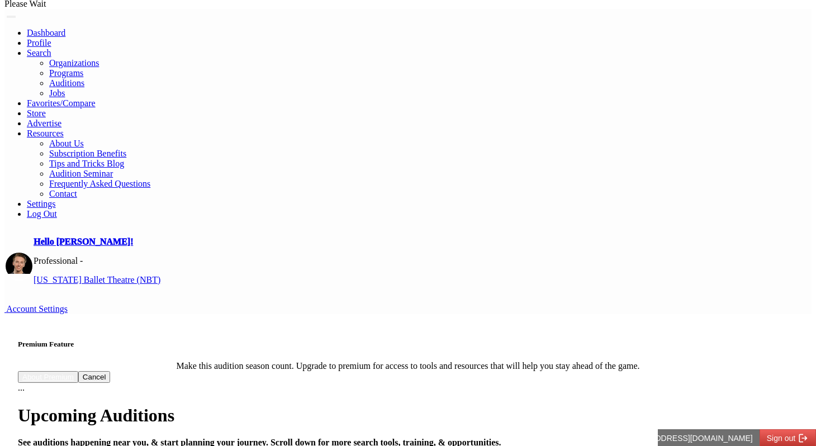
scroll to position [8, 0]
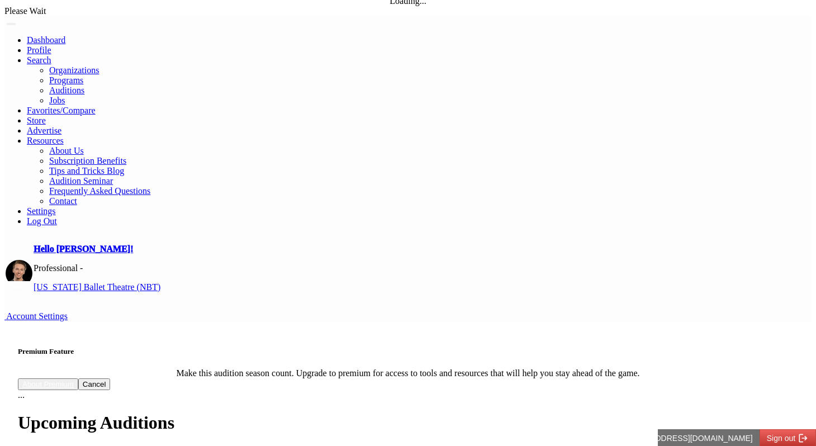
click at [408, 445] on h4 "See auditions happening near you, & start planning your journey. Scroll down fo…" at bounding box center [408, 450] width 780 height 10
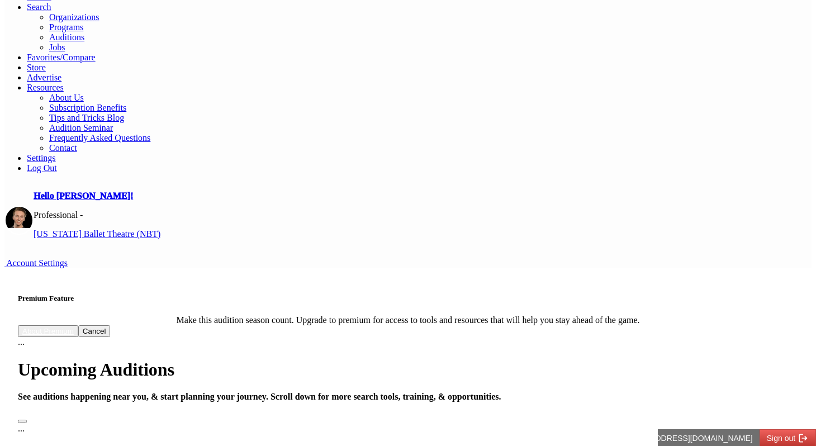
scroll to position [28, 0]
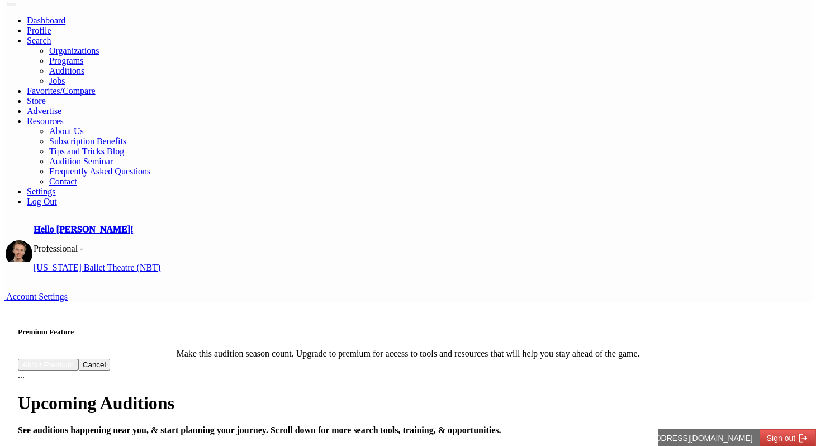
type input "*"
type input "**"
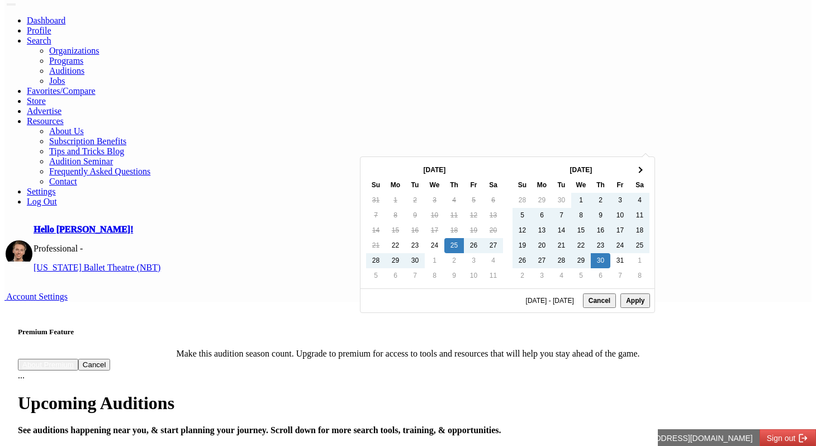
click at [633, 308] on button "Apply" at bounding box center [635, 300] width 30 height 15
type input "**********"
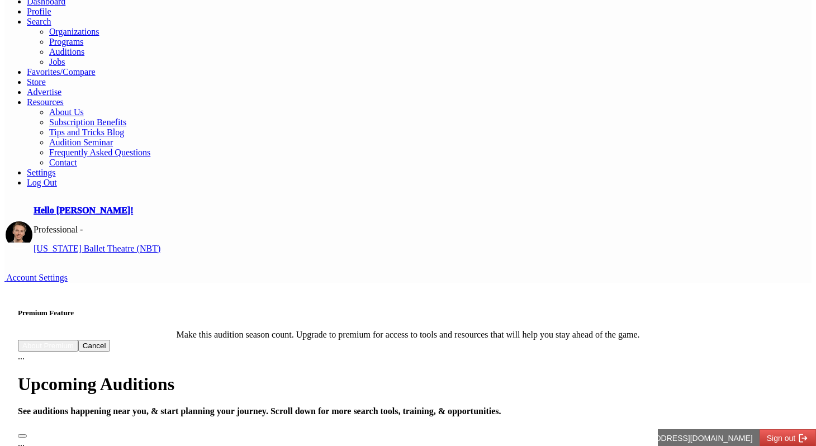
scroll to position [49, 0]
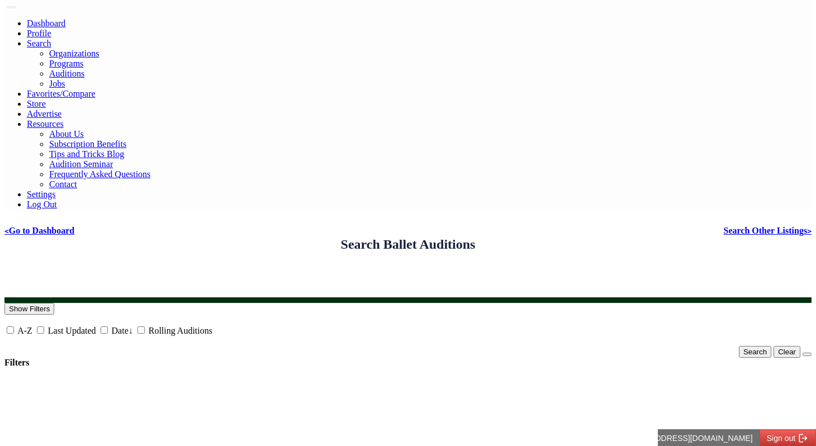
scroll to position [27, 0]
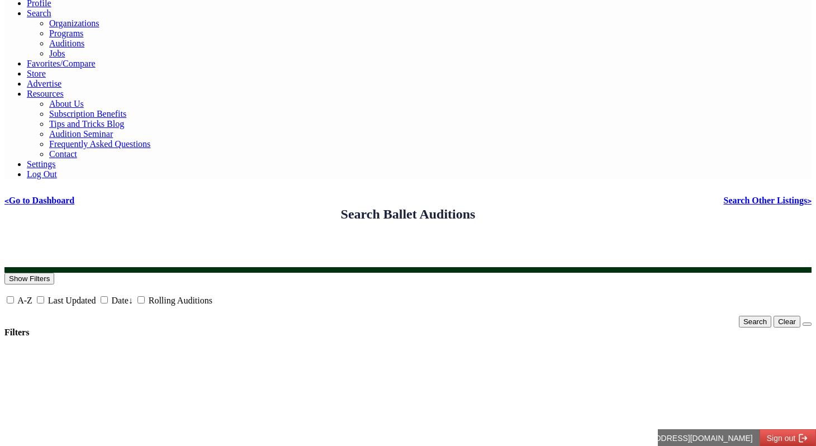
scroll to position [59, 0]
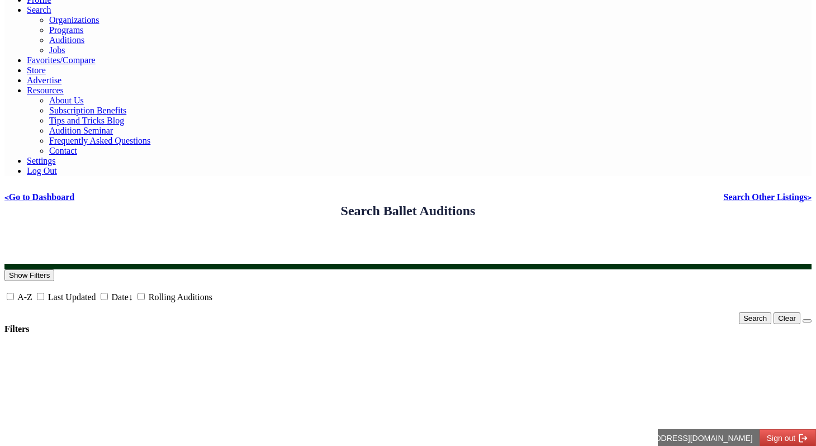
drag, startPoint x: 242, startPoint y: 142, endPoint x: 218, endPoint y: 182, distance: 46.7
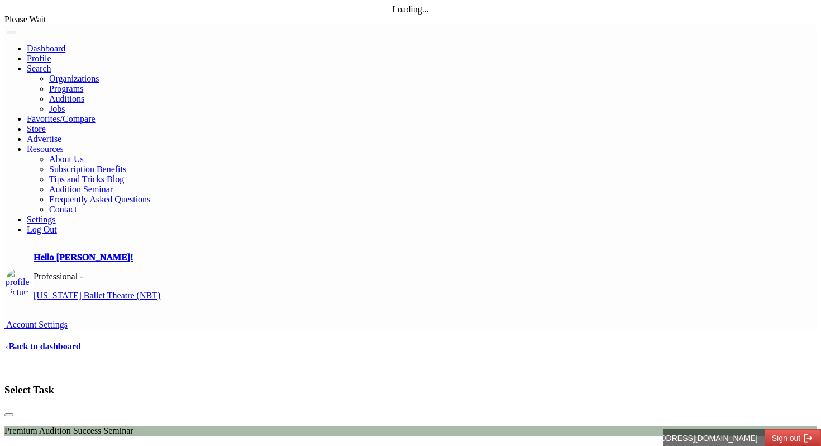
click at [62, 341] on link "‹ Back to dashboard" at bounding box center [42, 345] width 77 height 9
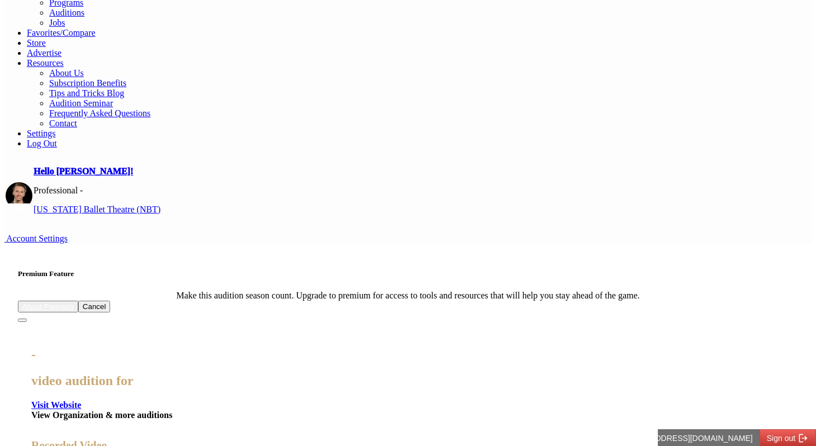
scroll to position [85, 0]
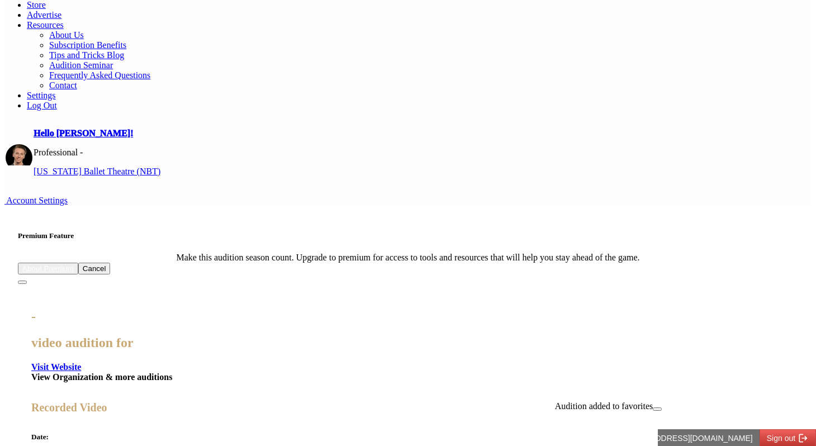
drag, startPoint x: 123, startPoint y: 349, endPoint x: 99, endPoint y: 298, distance: 55.5
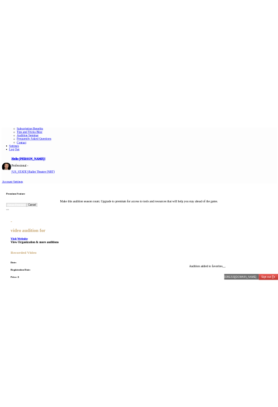
scroll to position [0, 0]
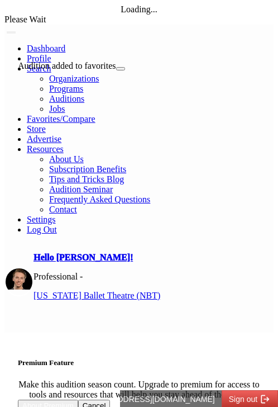
click at [125, 70] on button "Close" at bounding box center [120, 68] width 9 height 3
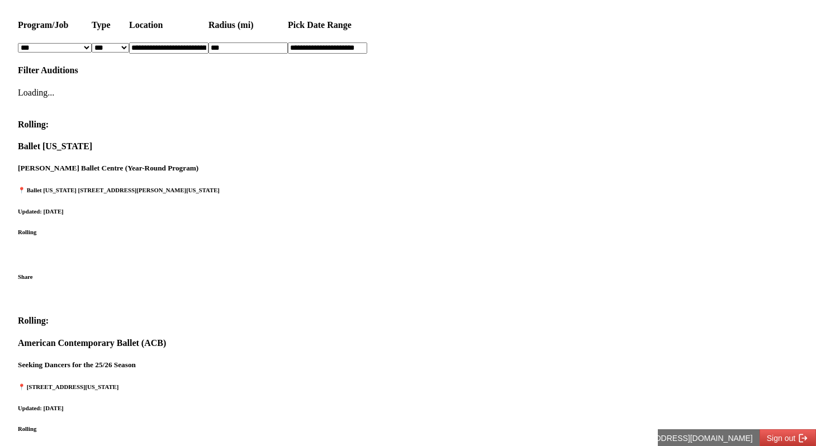
scroll to position [466, 0]
drag, startPoint x: 365, startPoint y: 185, endPoint x: 44, endPoint y: 88, distance: 335.6
drag, startPoint x: 321, startPoint y: 189, endPoint x: 43, endPoint y: 93, distance: 294.0
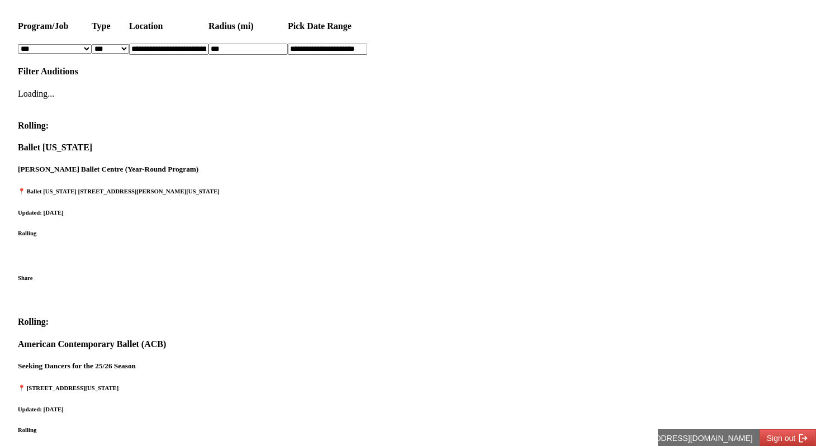
drag, startPoint x: 291, startPoint y: 192, endPoint x: 0, endPoint y: 94, distance: 306.9
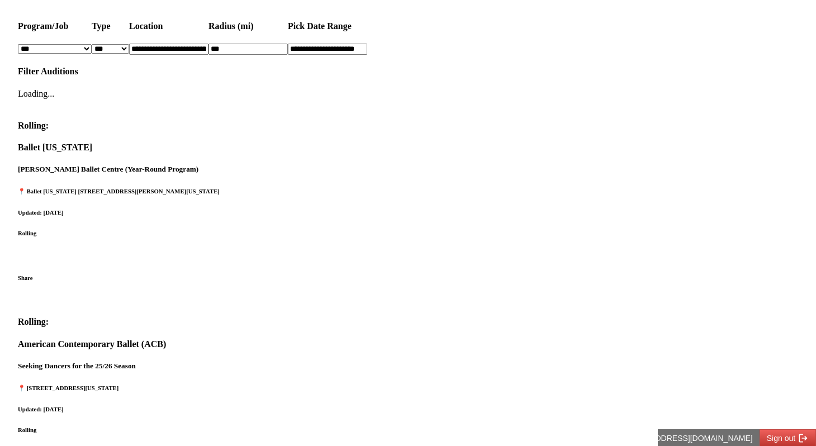
drag, startPoint x: 304, startPoint y: 182, endPoint x: 56, endPoint y: 107, distance: 259.3
drag, startPoint x: 323, startPoint y: 177, endPoint x: 0, endPoint y: 116, distance: 328.6
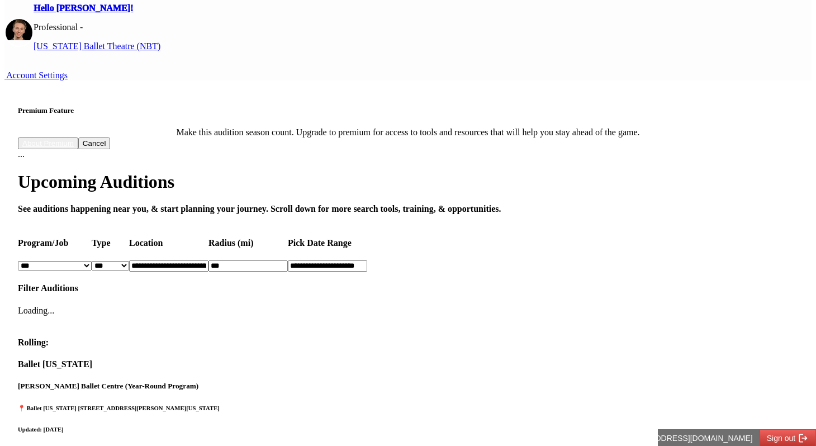
scroll to position [250, 0]
drag, startPoint x: 448, startPoint y: 376, endPoint x: 37, endPoint y: 214, distance: 441.5
drag, startPoint x: 475, startPoint y: 380, endPoint x: 7, endPoint y: 142, distance: 524.7
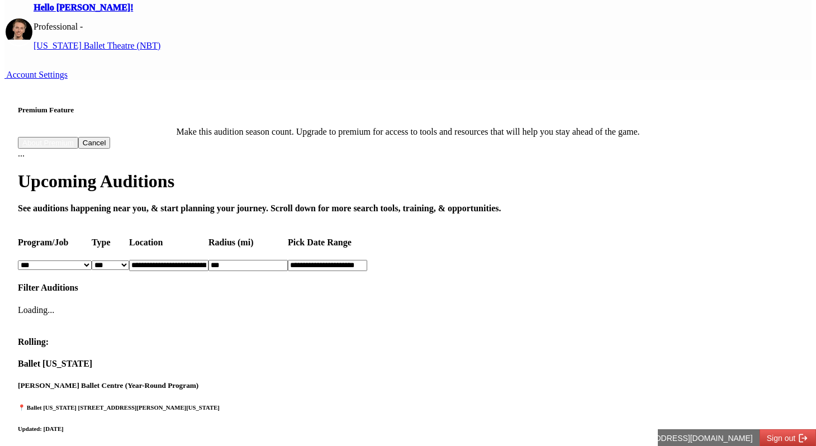
drag, startPoint x: 468, startPoint y: 373, endPoint x: 118, endPoint y: 151, distance: 414.2
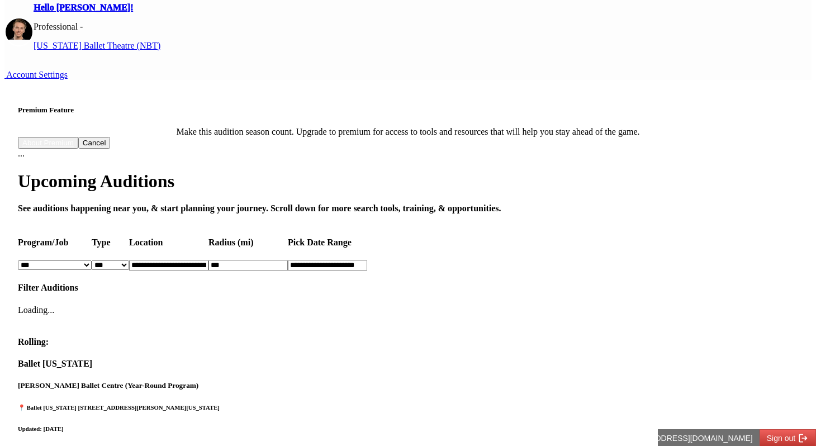
drag, startPoint x: 469, startPoint y: 374, endPoint x: 164, endPoint y: 170, distance: 366.6
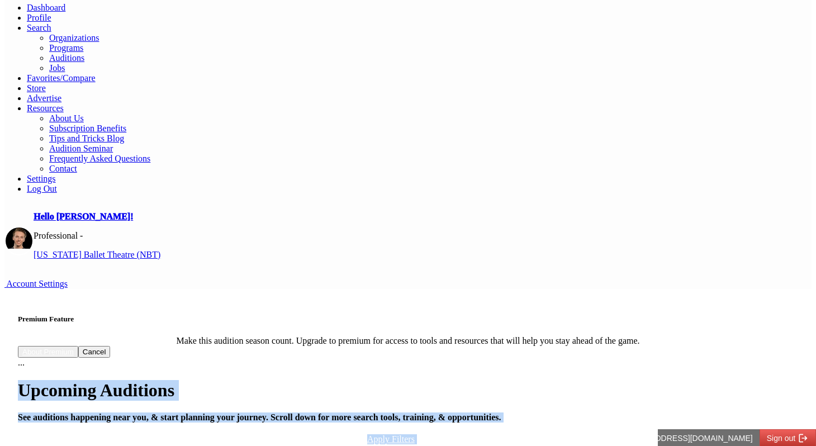
scroll to position [69, 0]
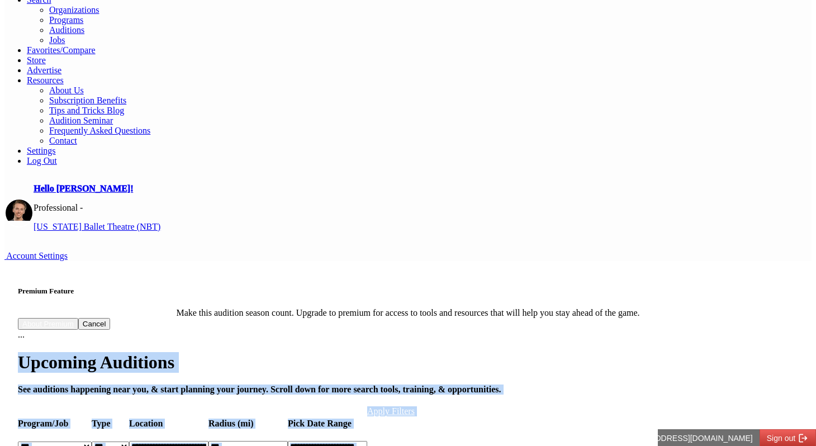
drag, startPoint x: 244, startPoint y: 111, endPoint x: 521, endPoint y: 405, distance: 403.6
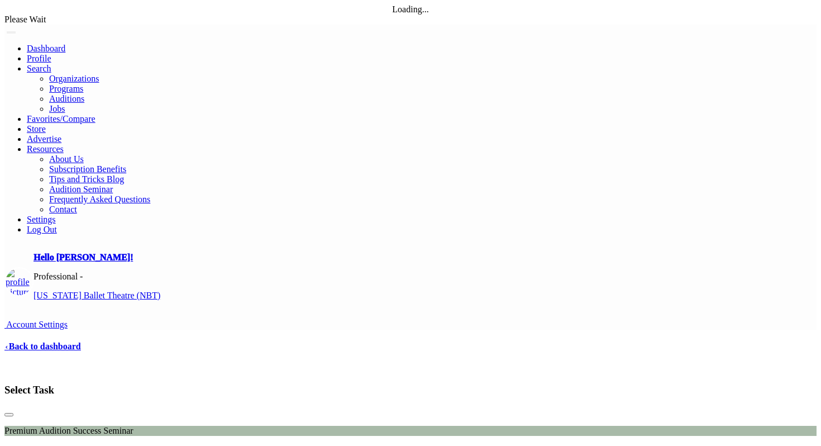
click at [59, 341] on link "‹ Back to dashboard" at bounding box center [42, 345] width 77 height 9
